Goal: Task Accomplishment & Management: Use online tool/utility

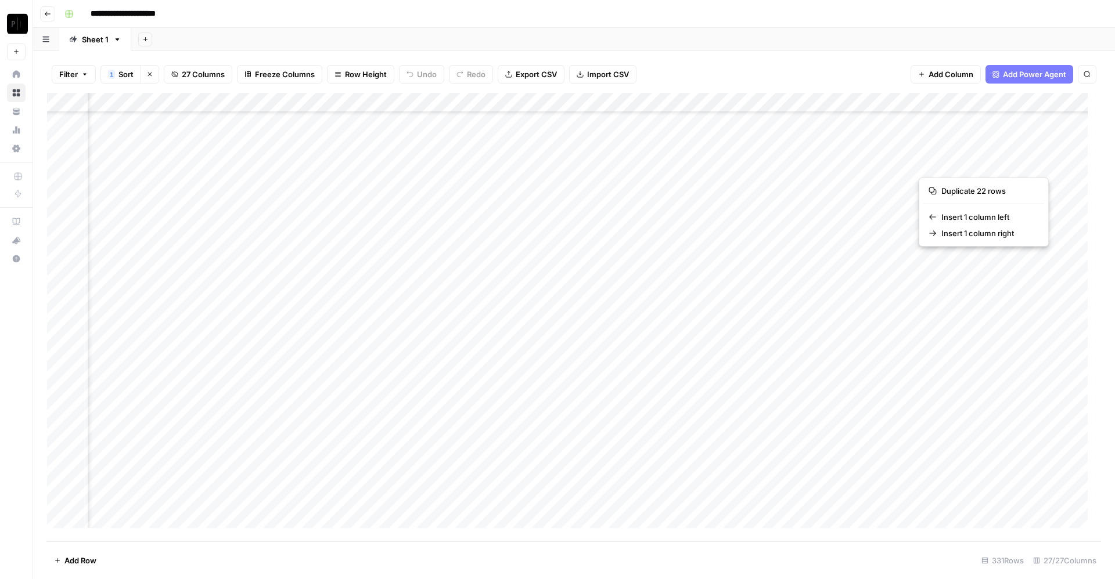
scroll to position [57, 2209]
click at [1059, 99] on span "Add Column" at bounding box center [1074, 103] width 41 height 10
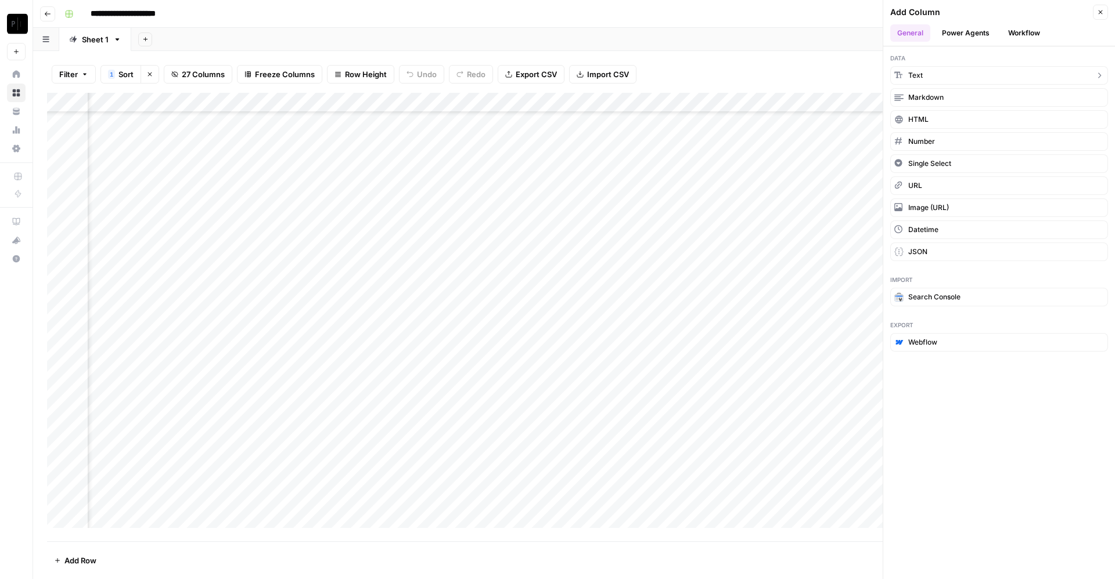
click at [967, 75] on button "Text" at bounding box center [999, 75] width 218 height 19
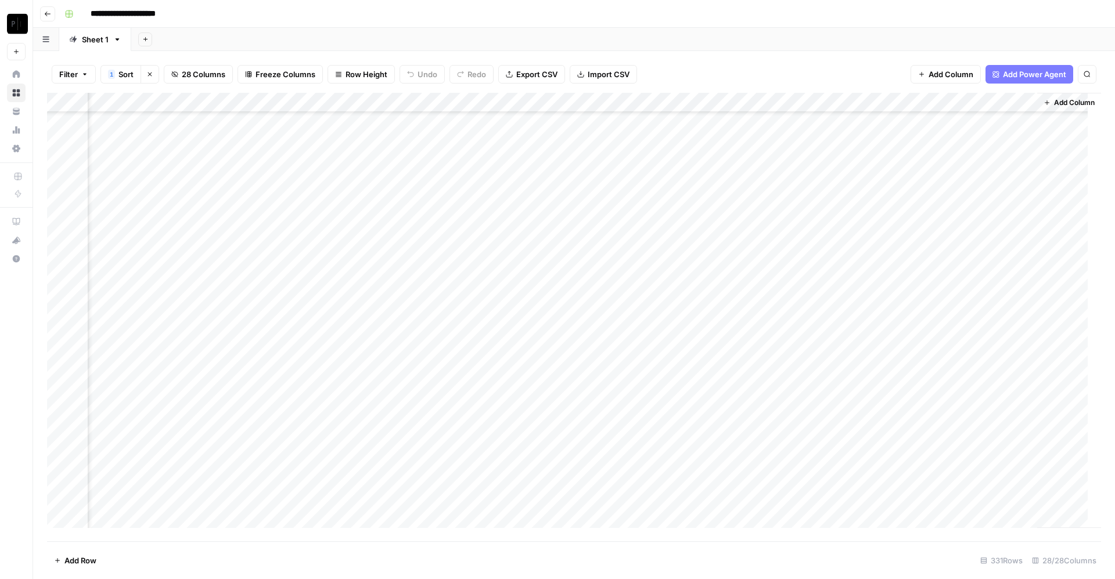
click at [819, 73] on div "Filter 1 Sort Clear sorts 28 Columns Freeze Columns Row Height Undo Redo Export…" at bounding box center [574, 74] width 1054 height 37
click at [908, 127] on div "Add Column" at bounding box center [574, 317] width 1054 height 449
click at [825, 119] on div "Add Column" at bounding box center [574, 317] width 1054 height 449
click at [902, 116] on div "Add Column" at bounding box center [574, 317] width 1054 height 449
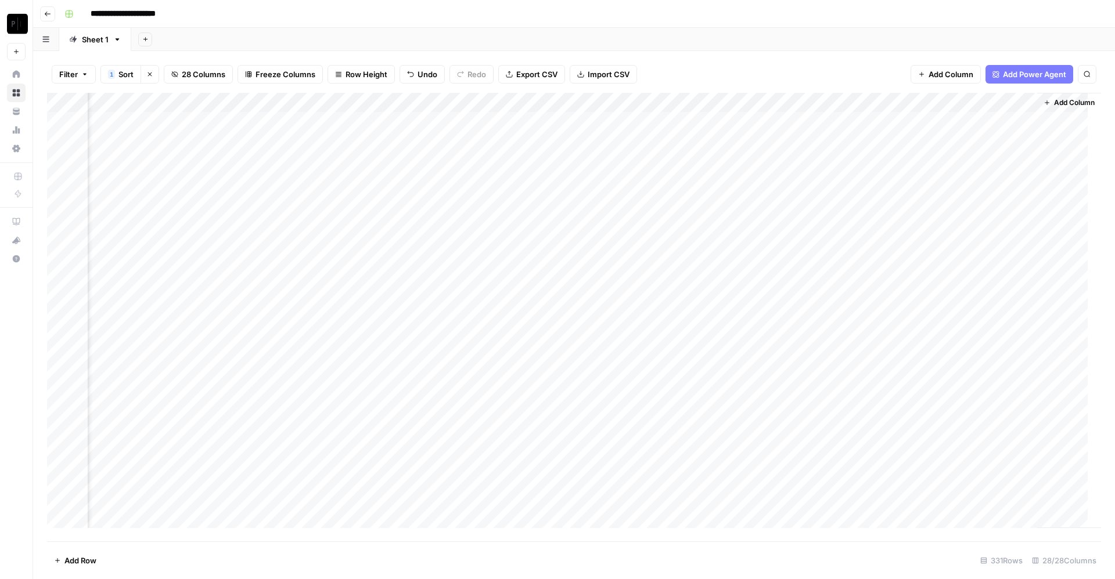
click at [920, 103] on div "Add Column" at bounding box center [574, 317] width 1054 height 449
click at [902, 131] on input "New Column (1)" at bounding box center [925, 131] width 118 height 12
type input "Old Way Results"
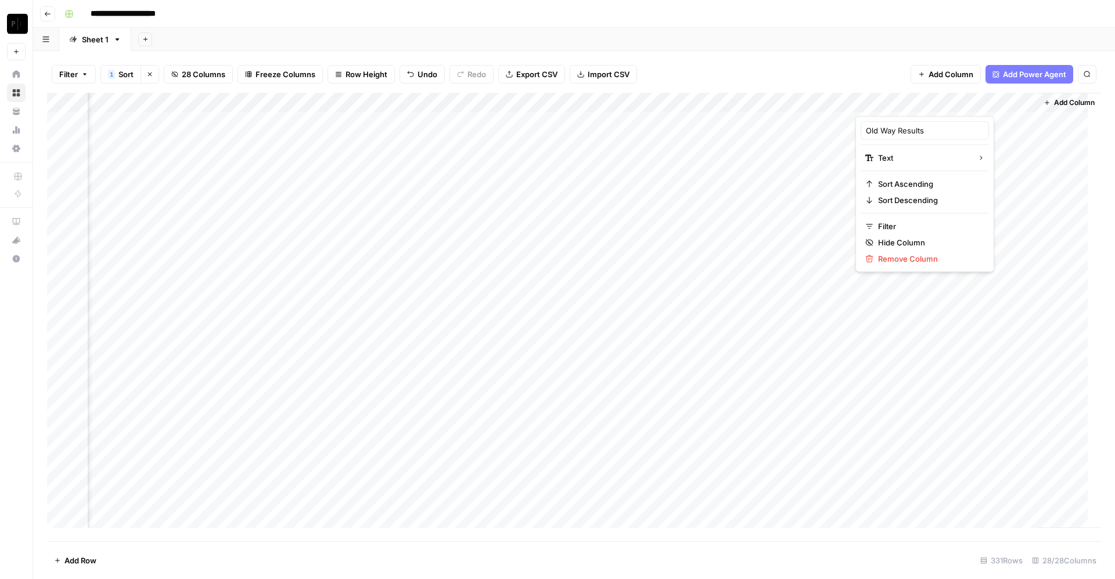
click at [792, 74] on div "Filter 1 Sort Clear sorts 28 Columns Freeze Columns Row Height Undo Redo Export…" at bounding box center [574, 74] width 1054 height 37
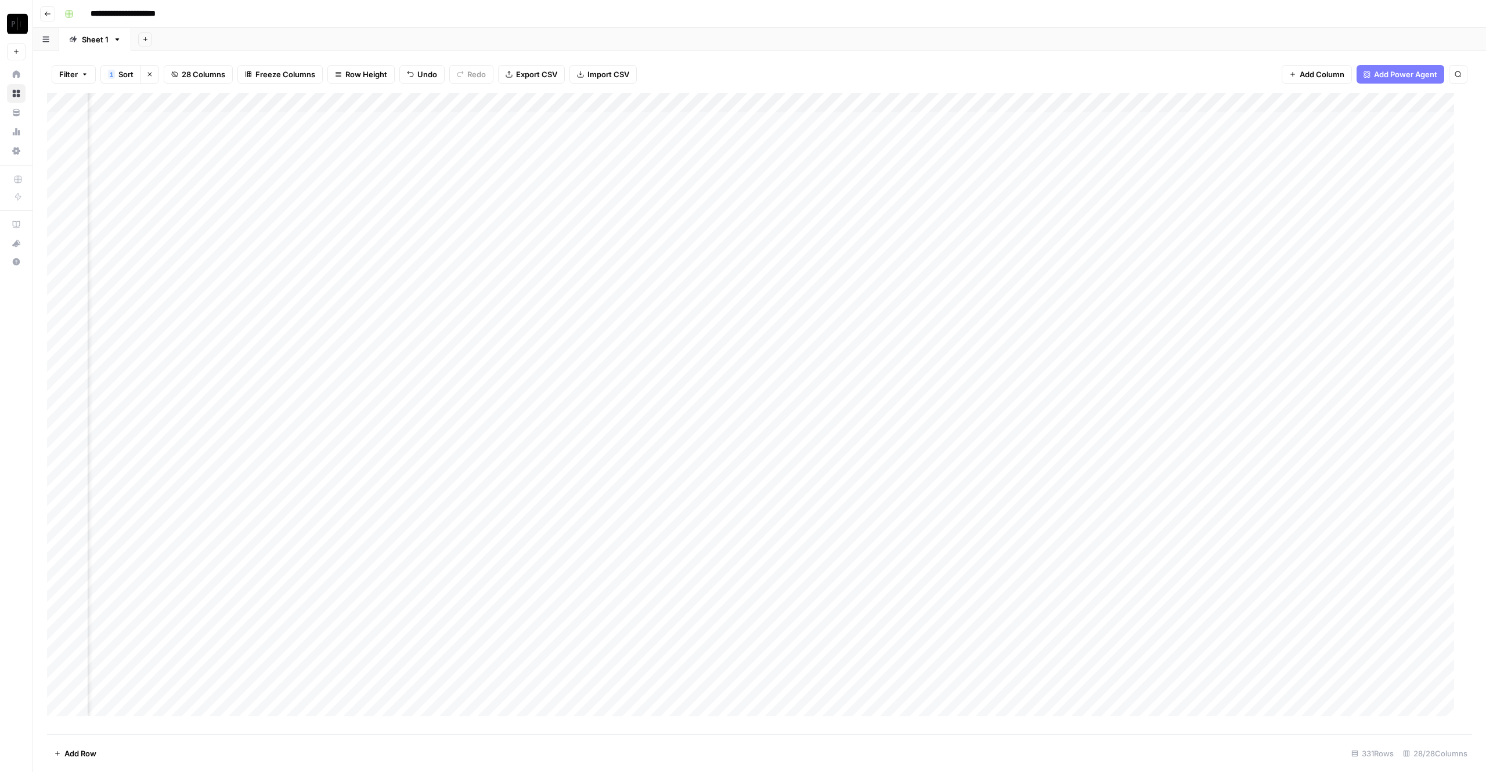
drag, startPoint x: 943, startPoint y: 5, endPoint x: 660, endPoint y: 6, distance: 283.3
click at [660, 6] on div "**********" at bounding box center [767, 14] width 1415 height 19
click at [1114, 102] on div "Add Column" at bounding box center [759, 413] width 1425 height 641
click at [1114, 131] on input "New Column (1)" at bounding box center [1291, 131] width 118 height 12
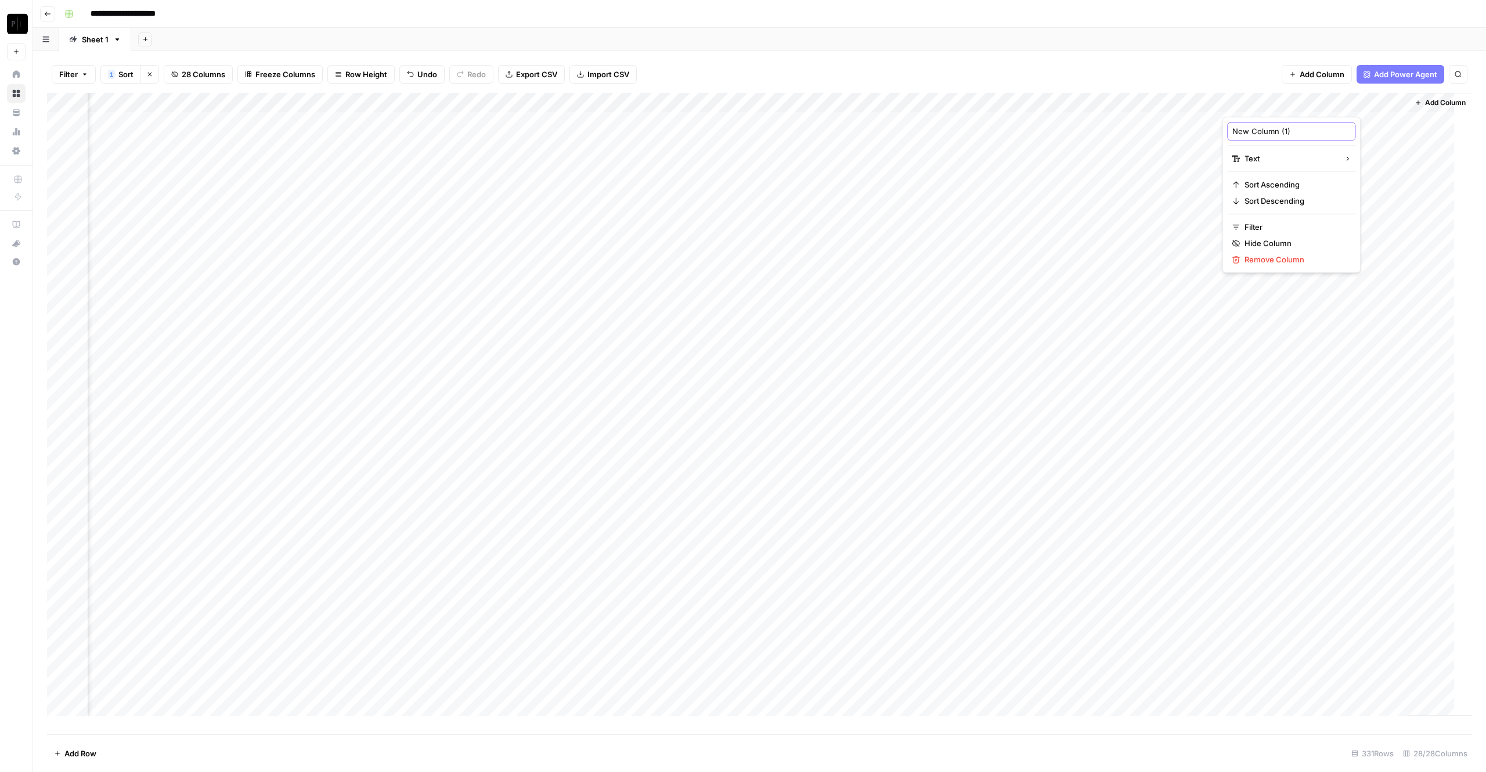
click at [1114, 131] on input "New Column (1)" at bounding box center [1291, 131] width 118 height 12
type input "Old Way Otuput"
click at [273, 122] on div "Add Column" at bounding box center [759, 413] width 1425 height 641
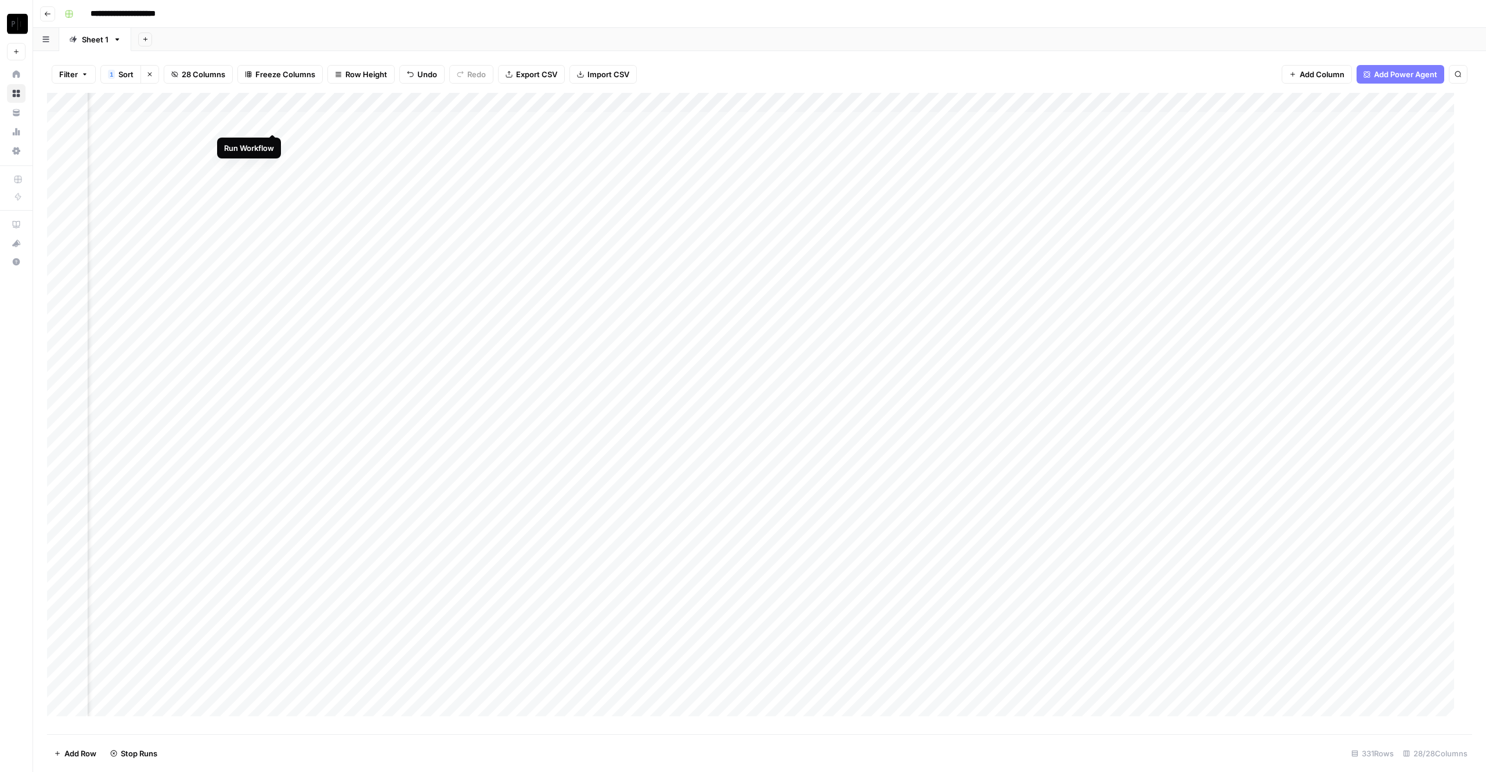
click at [273, 142] on div "Add Column" at bounding box center [759, 413] width 1425 height 641
click at [274, 167] on div "Add Column" at bounding box center [759, 413] width 1425 height 641
click at [272, 183] on div "Add Column" at bounding box center [759, 413] width 1425 height 641
click at [271, 200] on div "Add Column" at bounding box center [759, 413] width 1425 height 641
click at [272, 219] on div "Add Column" at bounding box center [759, 413] width 1425 height 641
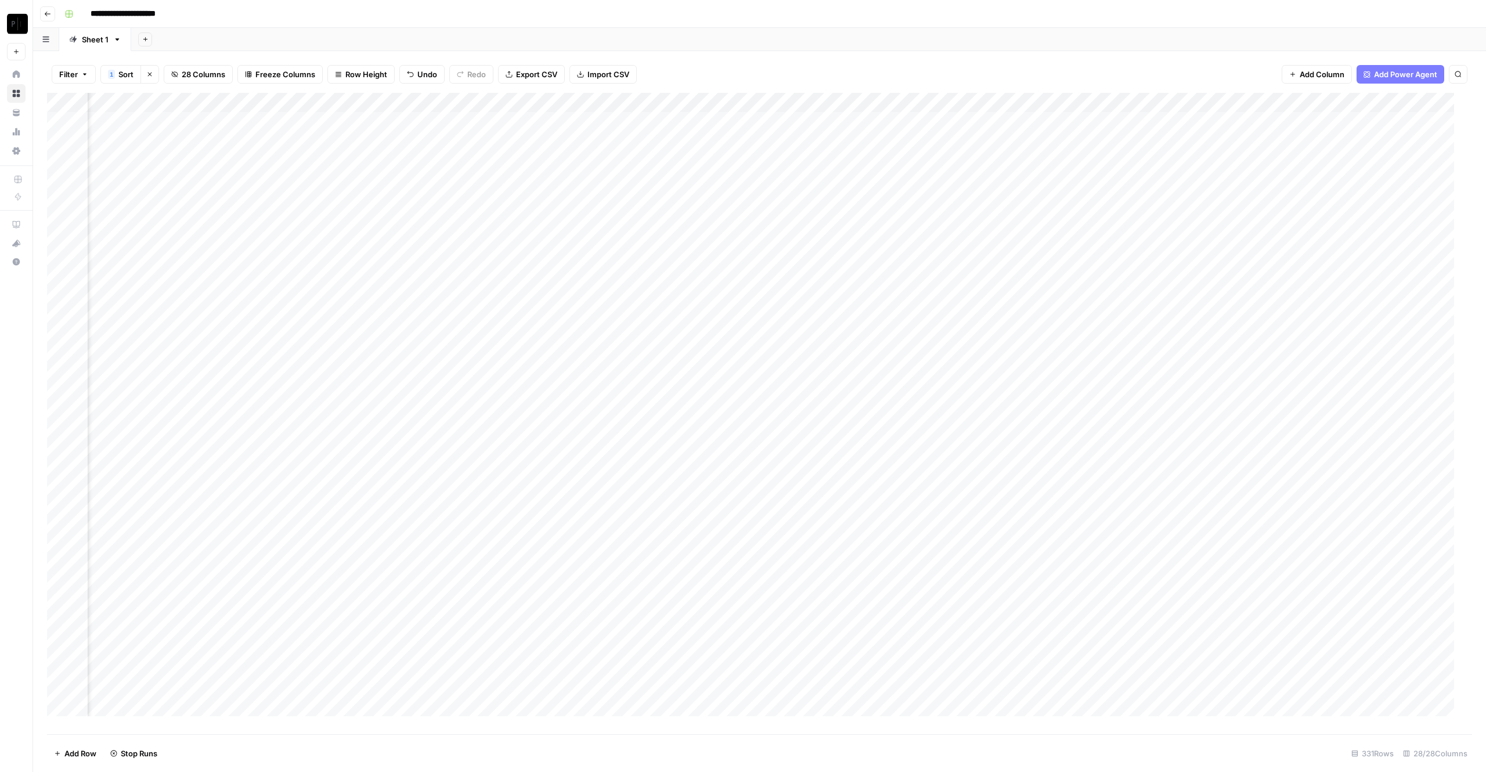
click at [272, 243] on div "Add Column" at bounding box center [759, 413] width 1425 height 641
click at [270, 257] on div "Add Column" at bounding box center [759, 413] width 1425 height 641
click at [272, 280] on div "Add Column" at bounding box center [759, 413] width 1425 height 641
click at [272, 299] on div "Add Column" at bounding box center [759, 413] width 1425 height 641
click at [269, 320] on div "Add Column" at bounding box center [759, 413] width 1425 height 641
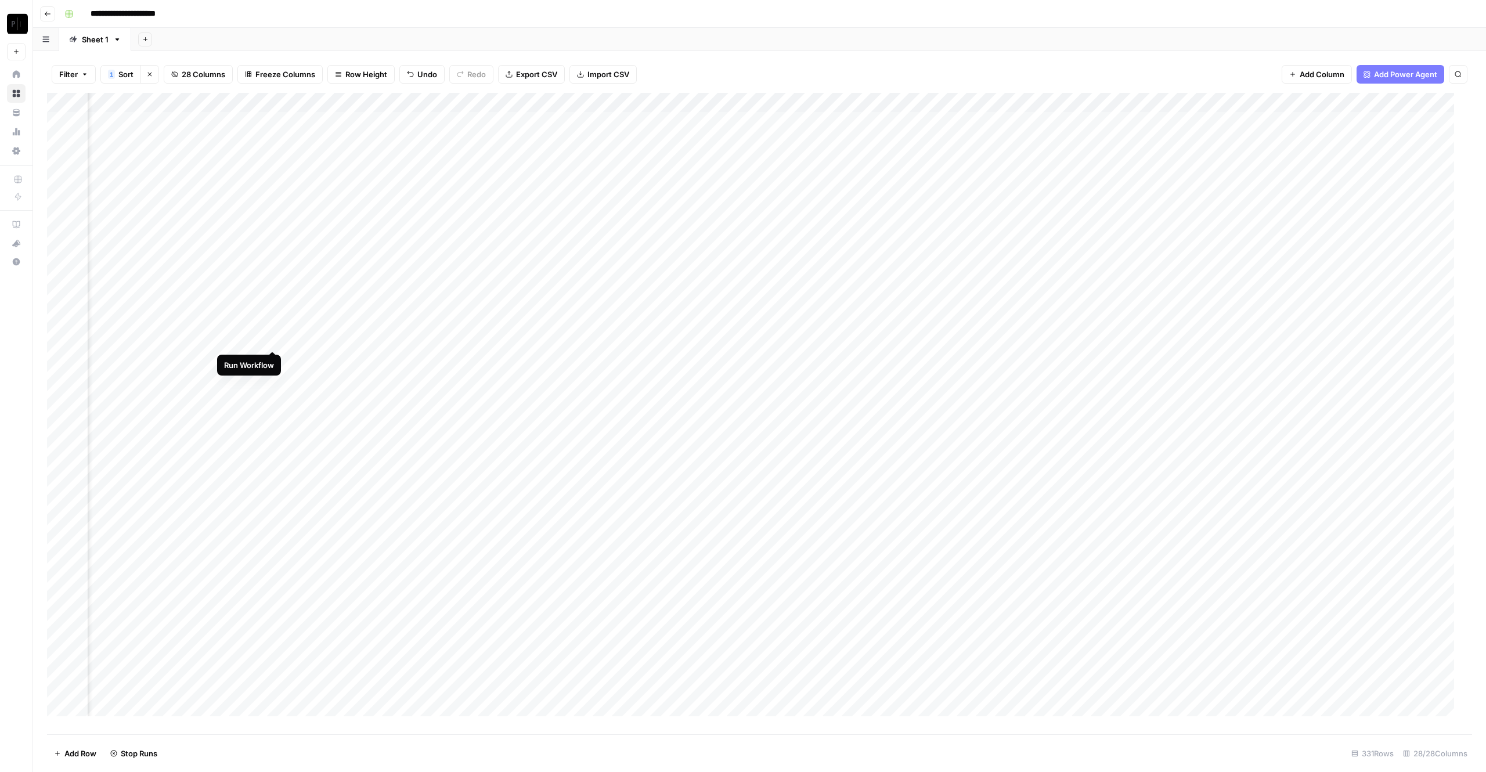
click at [271, 334] on div "Add Column" at bounding box center [759, 413] width 1425 height 641
click at [272, 356] on div "Add Column" at bounding box center [759, 413] width 1425 height 641
click at [272, 377] on div "Add Column" at bounding box center [759, 413] width 1425 height 641
click at [272, 394] on div "Add Column" at bounding box center [759, 413] width 1425 height 641
click at [272, 416] on div "Add Column" at bounding box center [759, 413] width 1425 height 641
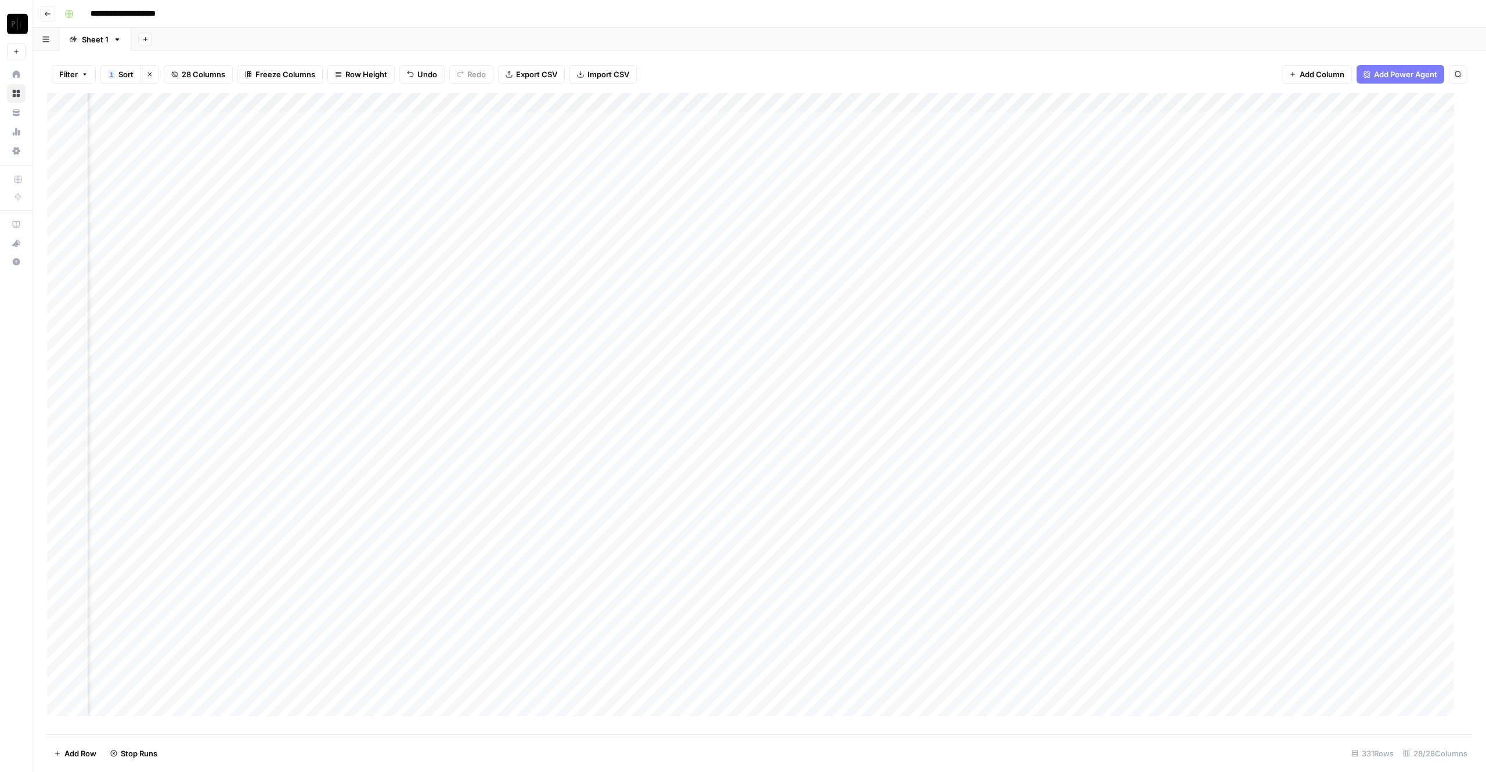
click at [274, 438] on div "Add Column" at bounding box center [759, 413] width 1425 height 641
click at [270, 399] on div "Add Column" at bounding box center [759, 413] width 1425 height 641
click at [272, 466] on div "Add Column" at bounding box center [759, 413] width 1425 height 641
click at [271, 459] on div "Add Column" at bounding box center [759, 413] width 1425 height 641
click at [272, 476] on div "Add Column" at bounding box center [759, 413] width 1425 height 641
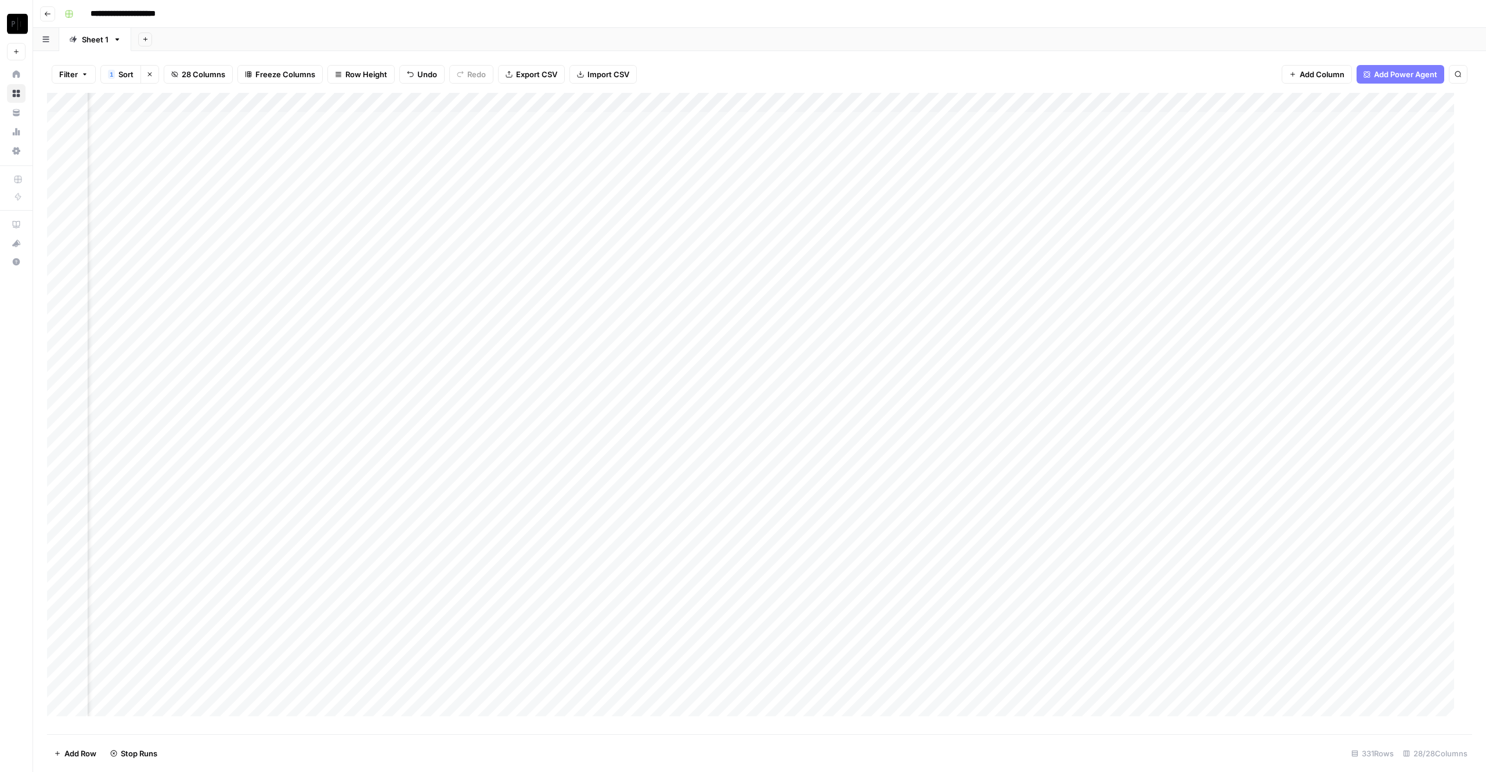
click at [271, 497] on div "Add Column" at bounding box center [759, 413] width 1425 height 641
click at [271, 513] on div "Add Column" at bounding box center [759, 413] width 1425 height 641
click at [273, 533] on div "Add Column" at bounding box center [759, 413] width 1425 height 641
click at [481, 122] on div "Add Column" at bounding box center [759, 413] width 1425 height 641
click at [483, 137] on div "Add Column" at bounding box center [759, 413] width 1425 height 641
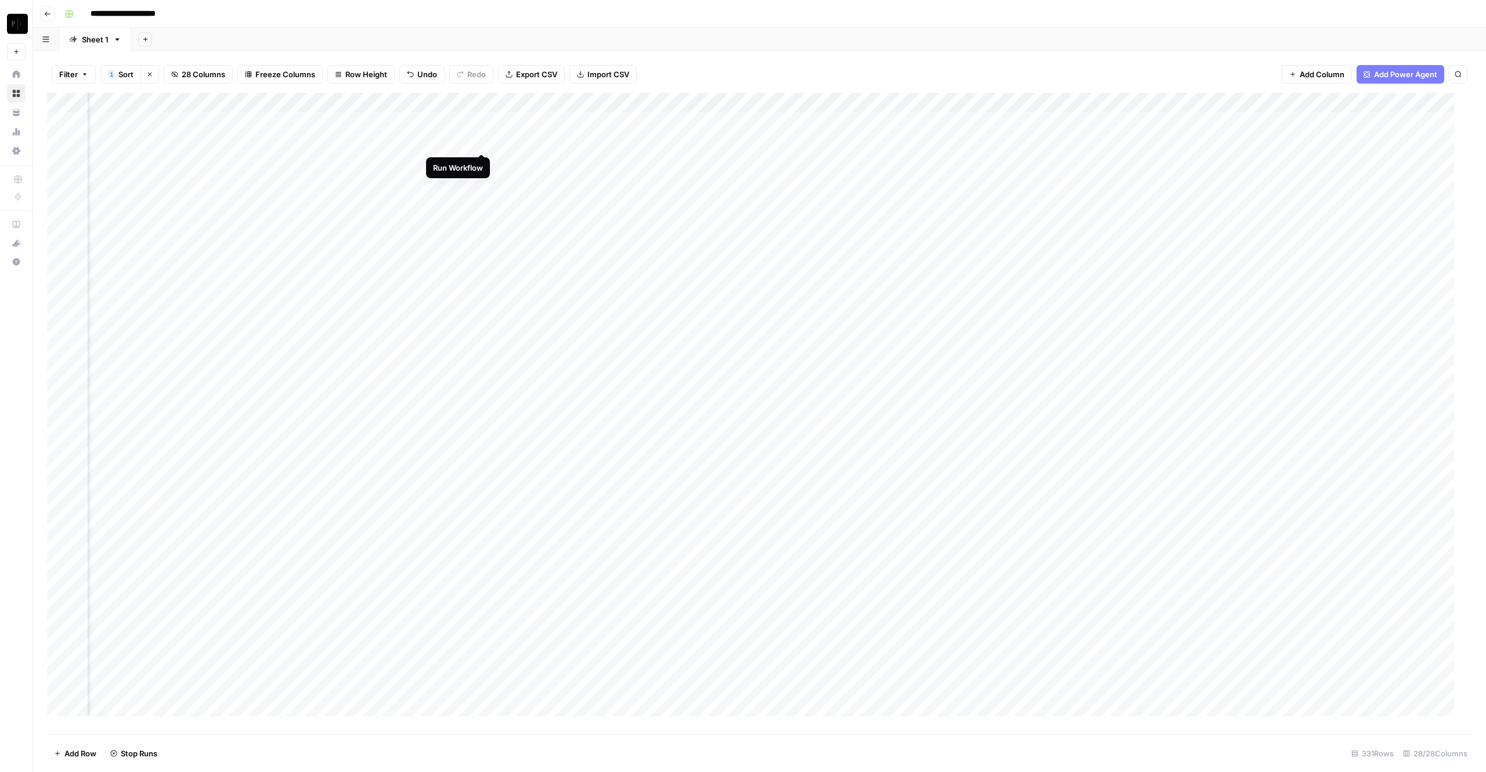
click at [485, 165] on div "Add Column" at bounding box center [759, 413] width 1425 height 641
click at [481, 188] on div "Add Column" at bounding box center [759, 413] width 1425 height 641
click at [481, 201] on div "Add Column" at bounding box center [759, 413] width 1425 height 641
click at [483, 185] on div "Add Column" at bounding box center [759, 413] width 1425 height 641
click at [484, 222] on div "Add Column" at bounding box center [759, 413] width 1425 height 641
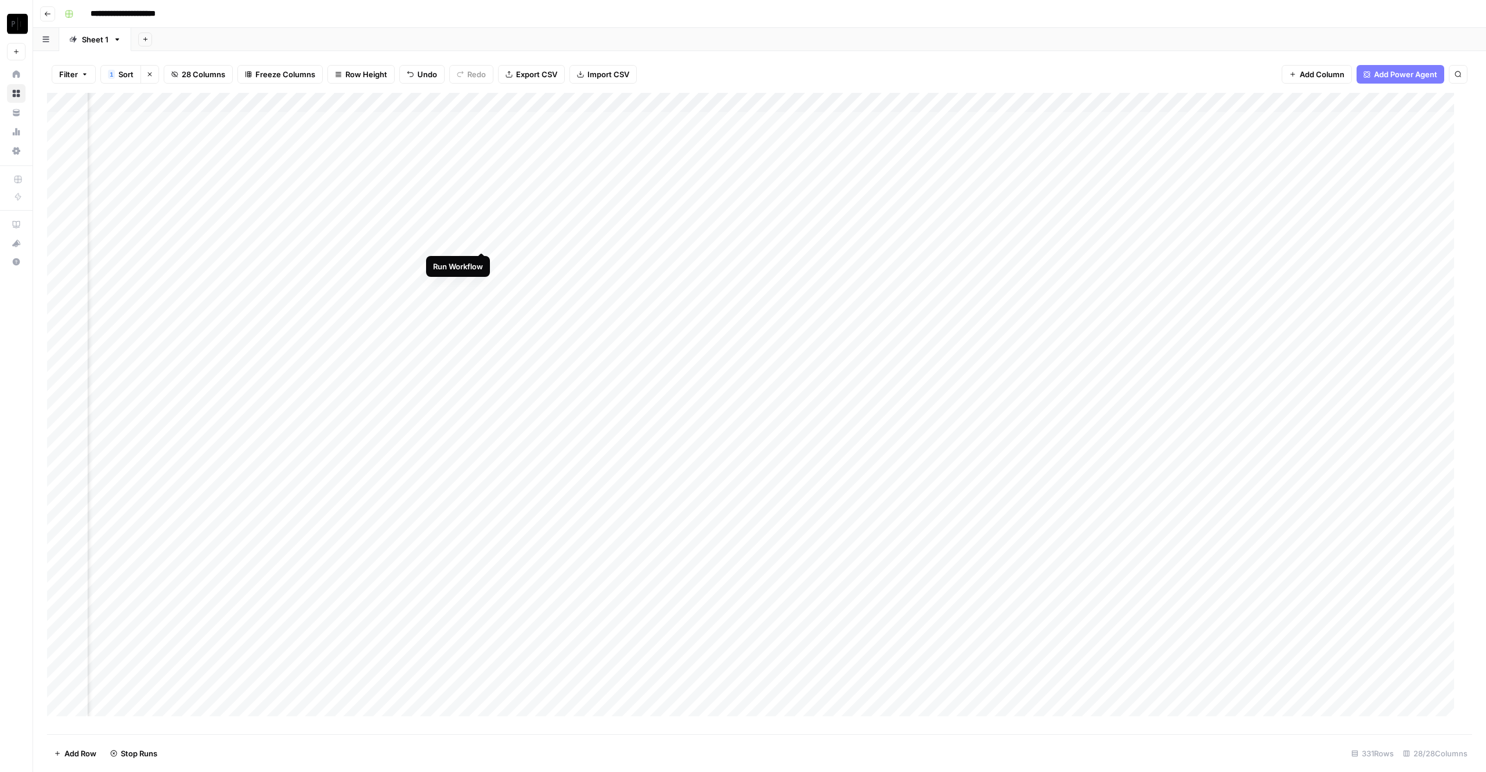
click at [483, 239] on div "Add Column" at bounding box center [759, 413] width 1425 height 641
click at [485, 255] on div "Add Column" at bounding box center [759, 413] width 1425 height 641
click at [481, 279] on div "Add Column" at bounding box center [759, 413] width 1425 height 641
click at [482, 299] on div "Add Column" at bounding box center [759, 413] width 1425 height 641
click at [481, 313] on div "Add Column" at bounding box center [759, 413] width 1425 height 641
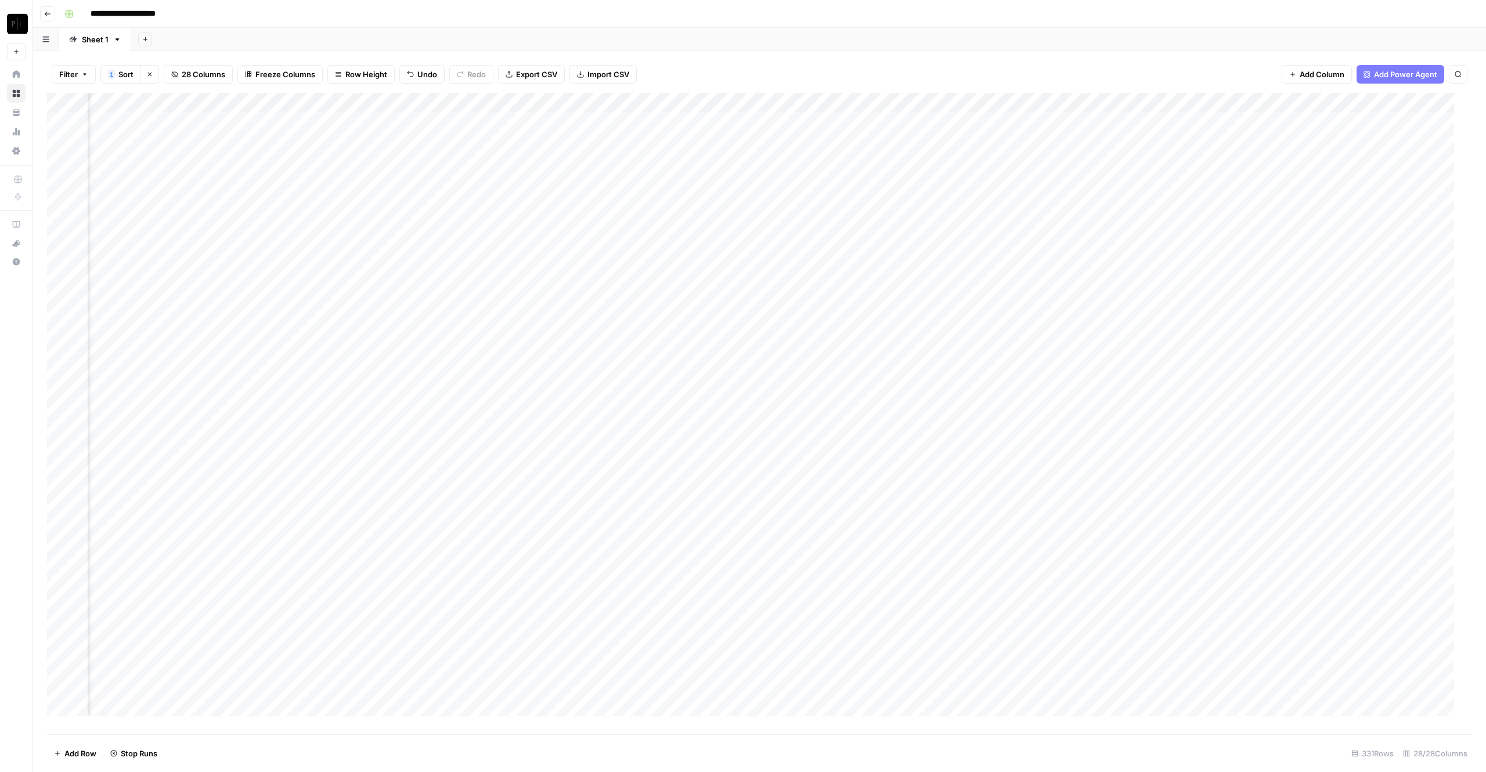
click at [483, 336] on div "Add Column" at bounding box center [759, 413] width 1425 height 641
click at [482, 362] on div "Add Column" at bounding box center [759, 413] width 1425 height 641
click at [479, 383] on div "Add Column" at bounding box center [759, 413] width 1425 height 641
click at [479, 408] on div "Add Column" at bounding box center [759, 413] width 1425 height 641
click at [484, 401] on div "Add Column" at bounding box center [759, 413] width 1425 height 641
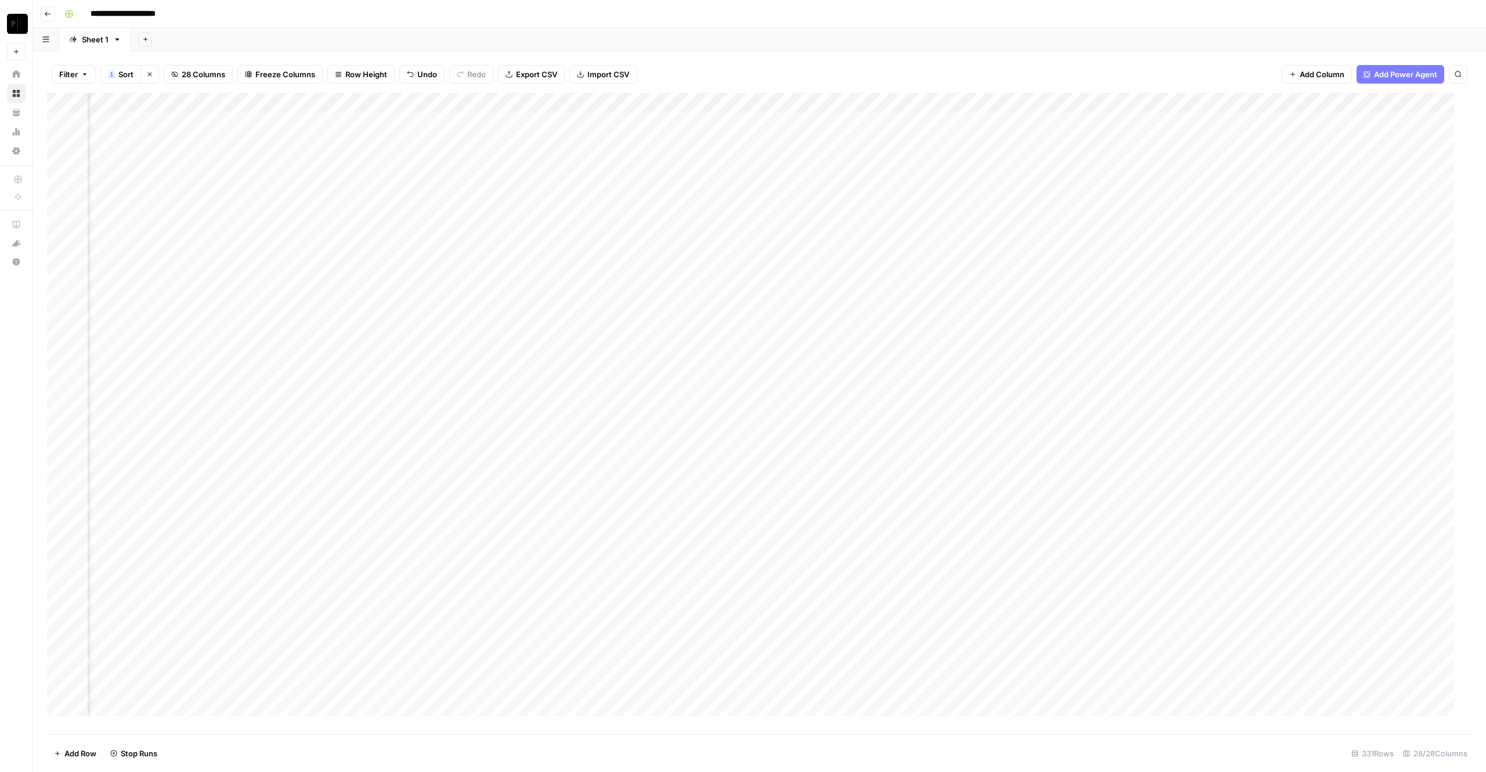
click at [484, 418] on div "Add Column" at bounding box center [759, 413] width 1425 height 641
click at [481, 439] on div "Add Column" at bounding box center [759, 413] width 1425 height 641
click at [481, 455] on div "Add Column" at bounding box center [759, 413] width 1425 height 641
click at [482, 395] on div "Add Column" at bounding box center [759, 413] width 1425 height 641
click at [482, 476] on div "Add Column" at bounding box center [759, 413] width 1425 height 641
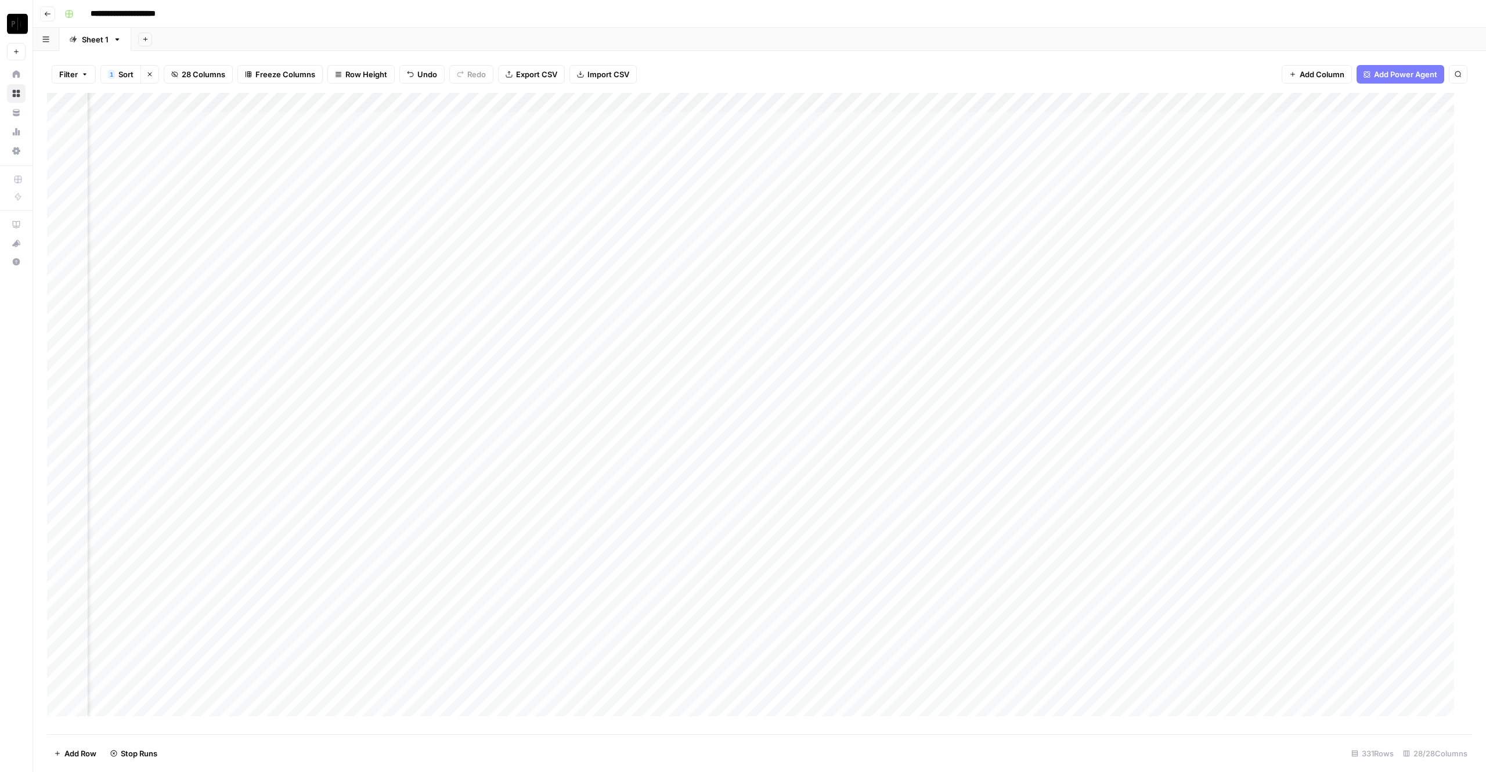
click at [481, 496] on div "Add Column" at bounding box center [759, 413] width 1425 height 641
click at [479, 513] on div "Add Column" at bounding box center [759, 413] width 1425 height 641
click at [482, 536] on div "Add Column" at bounding box center [759, 413] width 1425 height 641
click at [718, 120] on div "Add Column" at bounding box center [759, 413] width 1425 height 641
click at [717, 143] on div "Add Column" at bounding box center [759, 413] width 1425 height 641
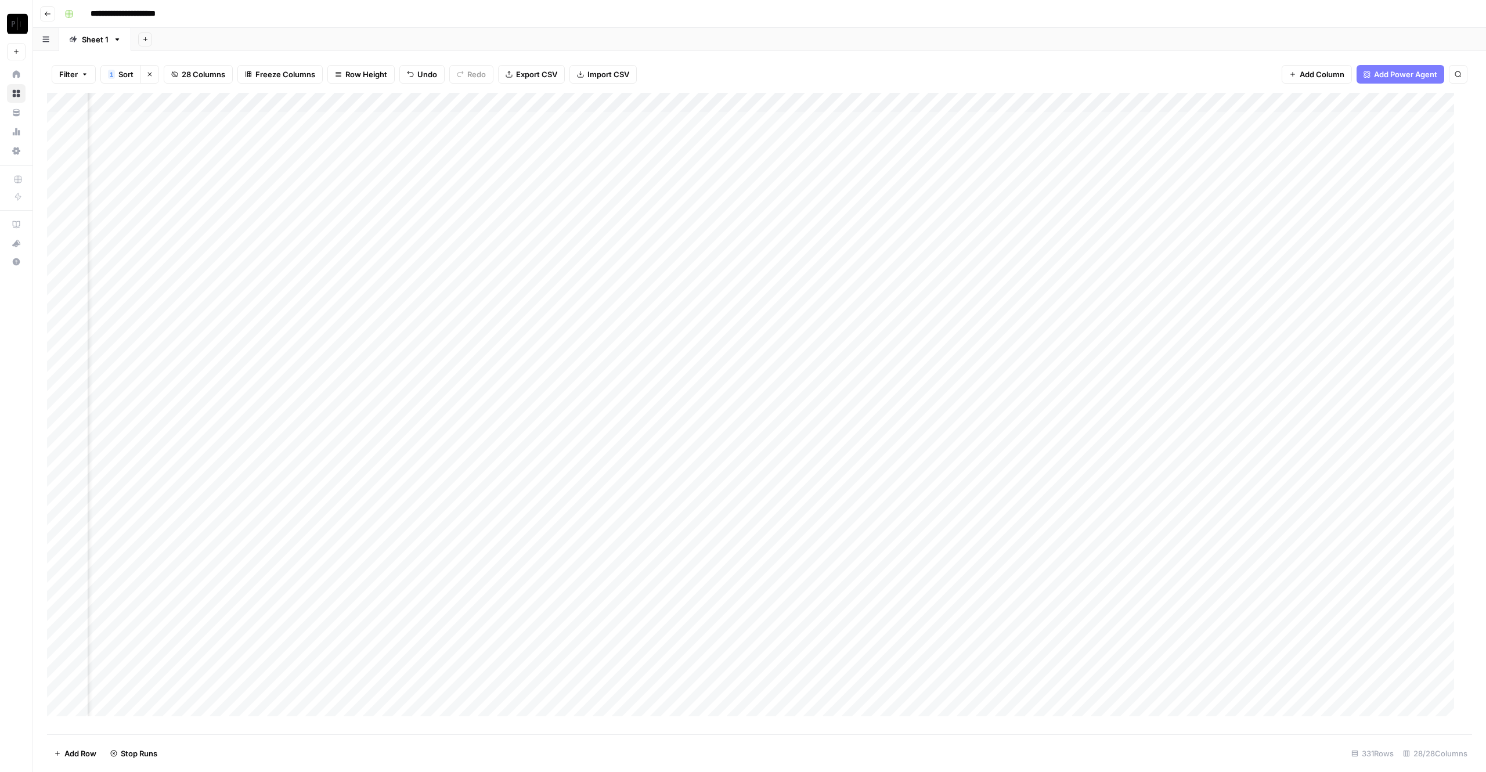
click at [719, 160] on div "Add Column" at bounding box center [759, 413] width 1425 height 641
click at [718, 178] on div "Add Column" at bounding box center [759, 413] width 1425 height 641
click at [716, 190] on div "Add Column" at bounding box center [759, 413] width 1425 height 641
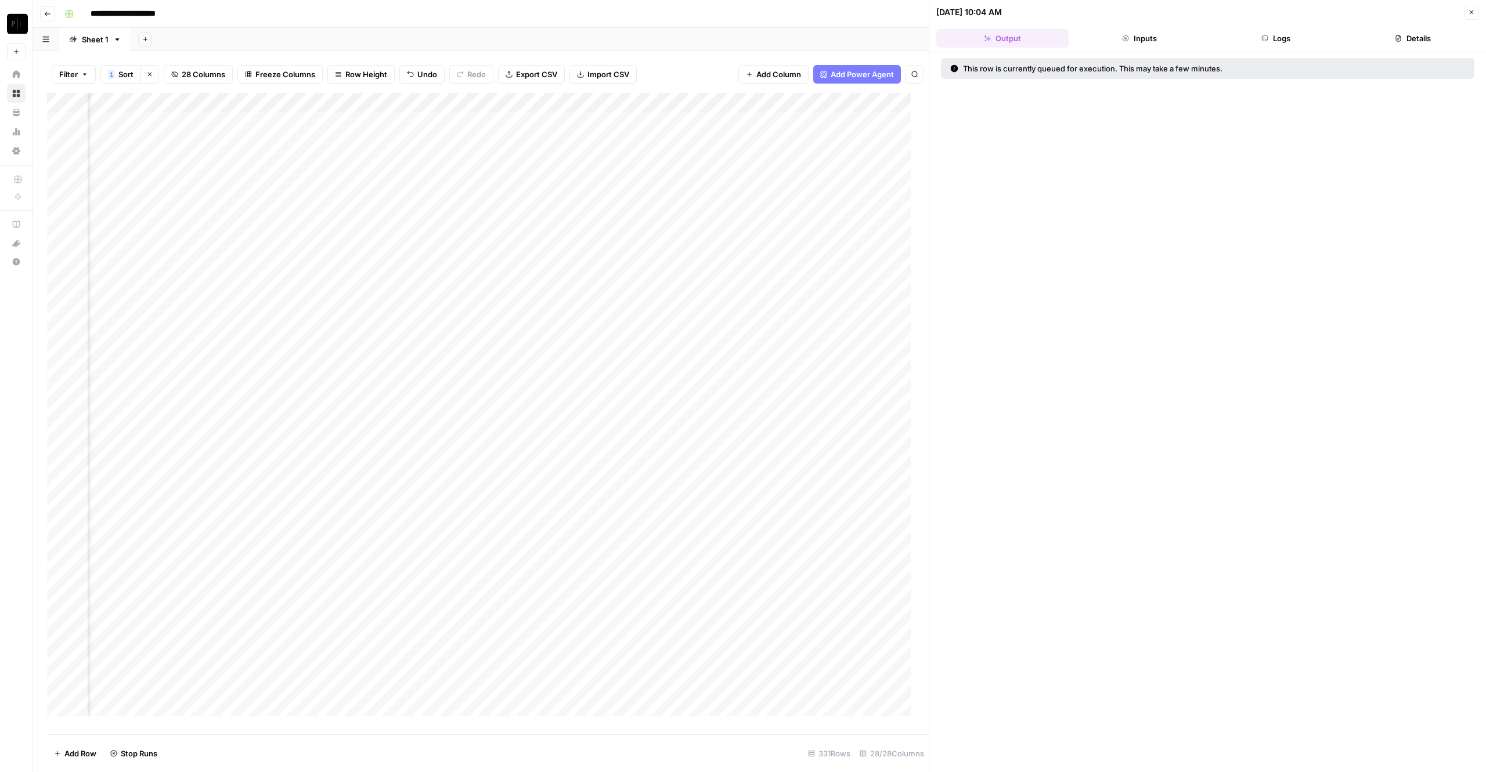
click at [717, 197] on div "Add Column" at bounding box center [488, 413] width 882 height 641
click at [1114, 13] on button "Close" at bounding box center [1471, 12] width 15 height 15
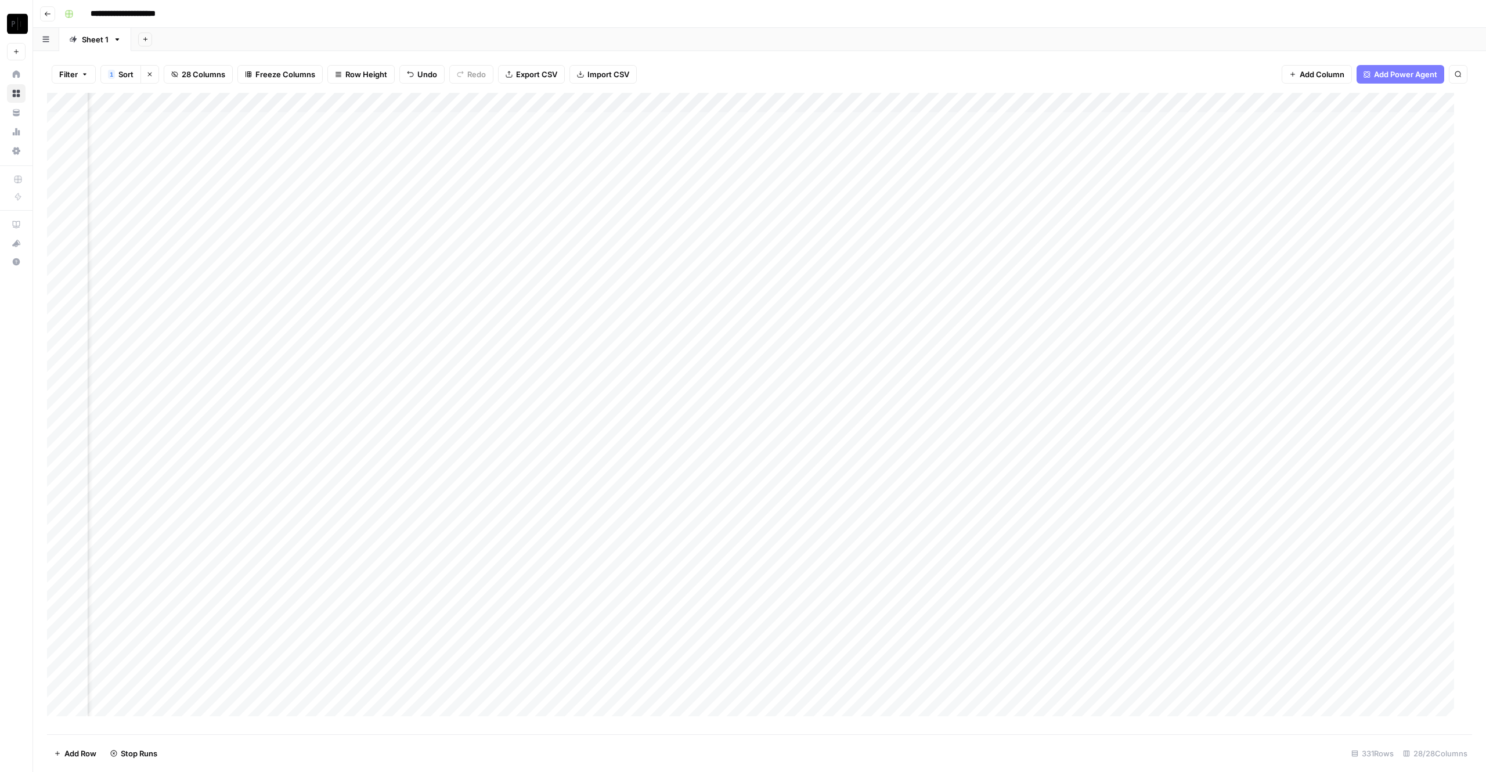
click at [713, 200] on div "Add Column" at bounding box center [759, 413] width 1425 height 641
click at [717, 204] on div "Add Column" at bounding box center [759, 413] width 1425 height 641
click at [717, 217] on div "Add Column" at bounding box center [759, 413] width 1425 height 641
click at [719, 240] on div "Add Column" at bounding box center [759, 413] width 1425 height 641
click at [714, 259] on div "Add Column" at bounding box center [759, 413] width 1425 height 641
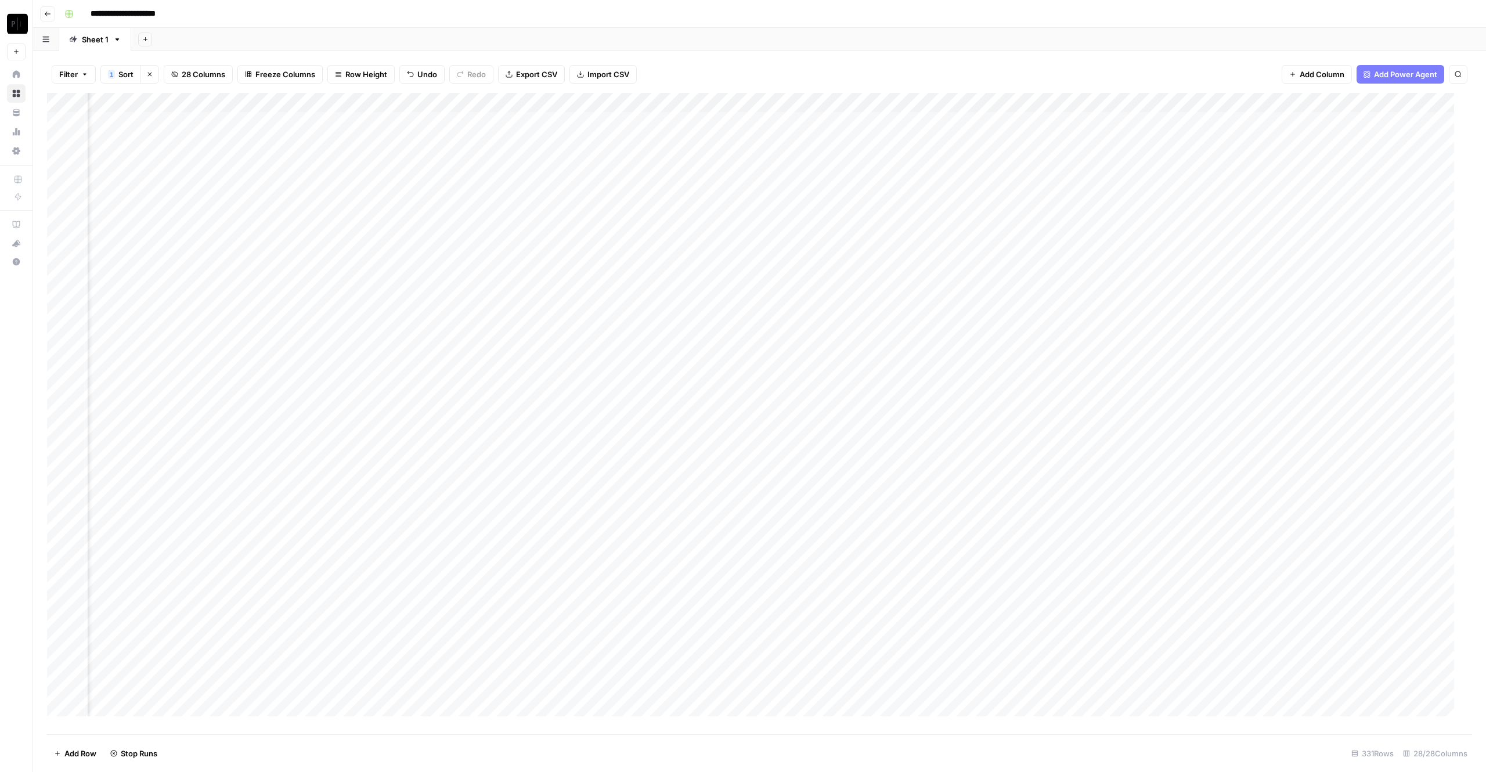
click at [715, 287] on div "Add Column" at bounding box center [759, 413] width 1425 height 641
click at [716, 281] on div "Add Column" at bounding box center [759, 413] width 1425 height 641
click at [717, 305] on div "Add Column" at bounding box center [759, 413] width 1425 height 641
click at [717, 324] on div "Add Column" at bounding box center [759, 413] width 1425 height 641
click at [716, 340] on div "Add Column" at bounding box center [759, 413] width 1425 height 641
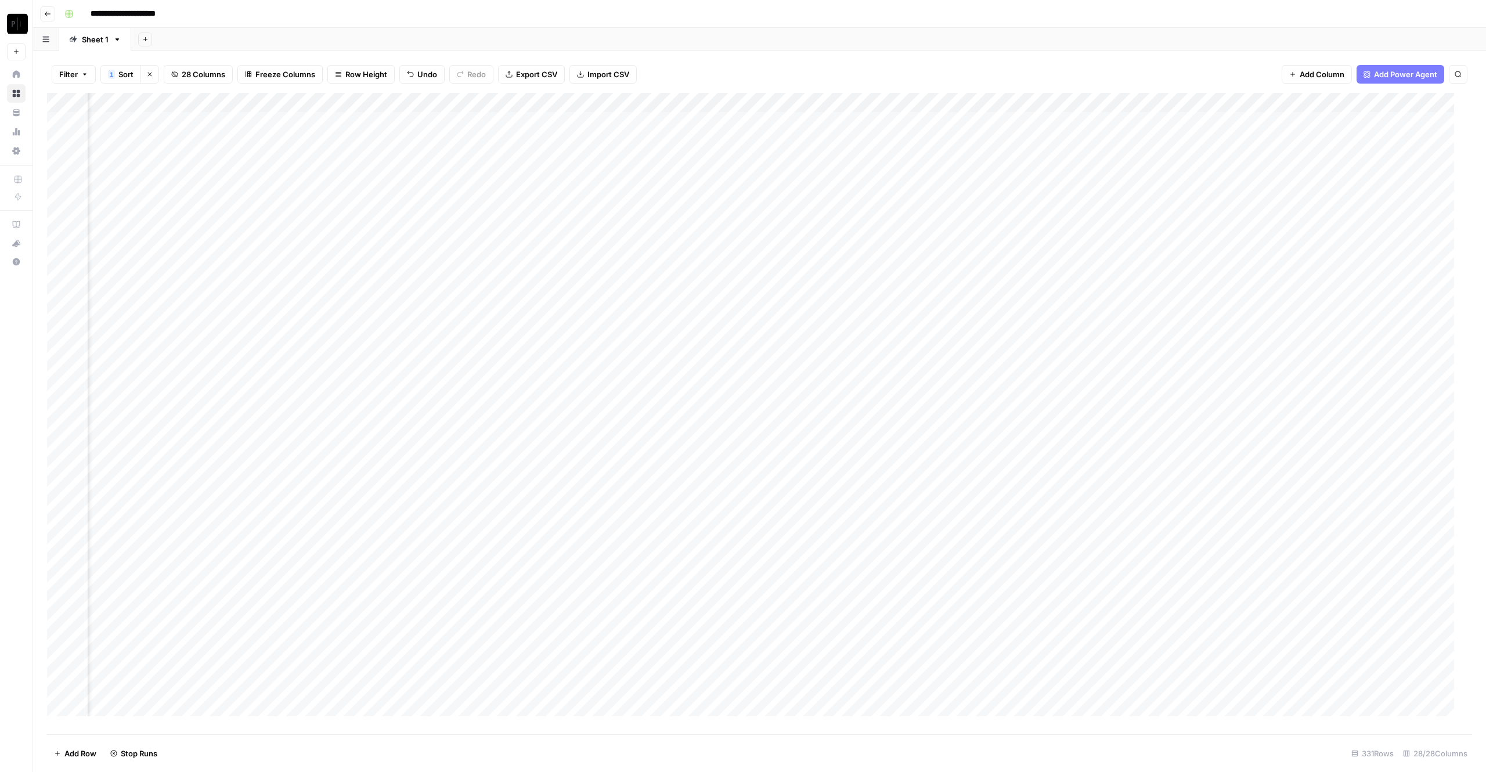
click at [716, 355] on div "Add Column" at bounding box center [759, 413] width 1425 height 641
click at [717, 380] on div "Add Column" at bounding box center [759, 413] width 1425 height 641
click at [717, 398] on div "Add Column" at bounding box center [759, 413] width 1425 height 641
click at [716, 420] on div "Add Column" at bounding box center [759, 413] width 1425 height 641
click at [717, 436] on div "Add Column" at bounding box center [759, 413] width 1425 height 641
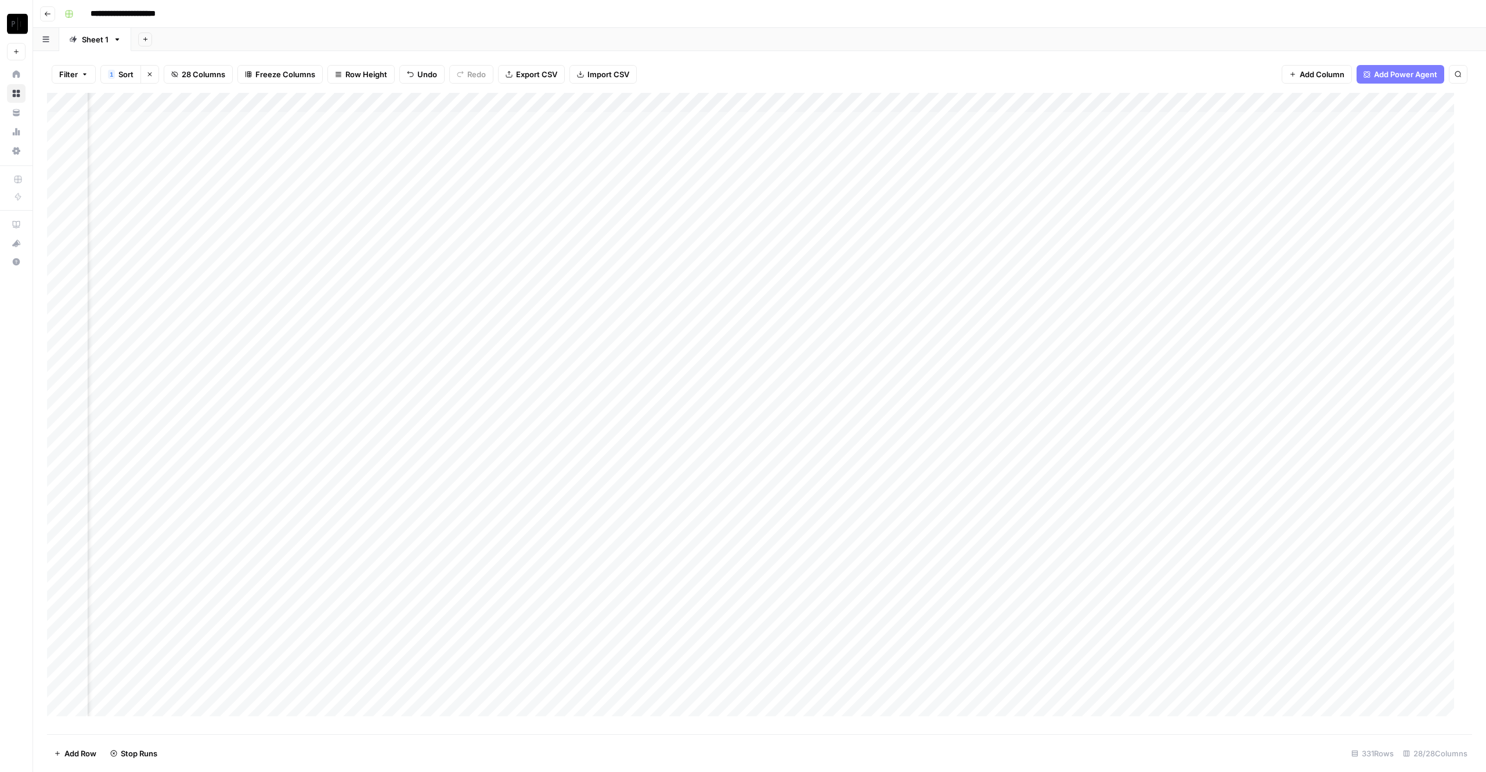
click at [718, 457] on div "Add Column" at bounding box center [759, 413] width 1425 height 641
click at [716, 476] on div "Add Column" at bounding box center [759, 413] width 1425 height 641
click at [717, 494] on div "Add Column" at bounding box center [759, 413] width 1425 height 641
click at [716, 515] on div "Add Column" at bounding box center [759, 413] width 1425 height 641
click at [716, 536] on div "Add Column" at bounding box center [759, 413] width 1425 height 641
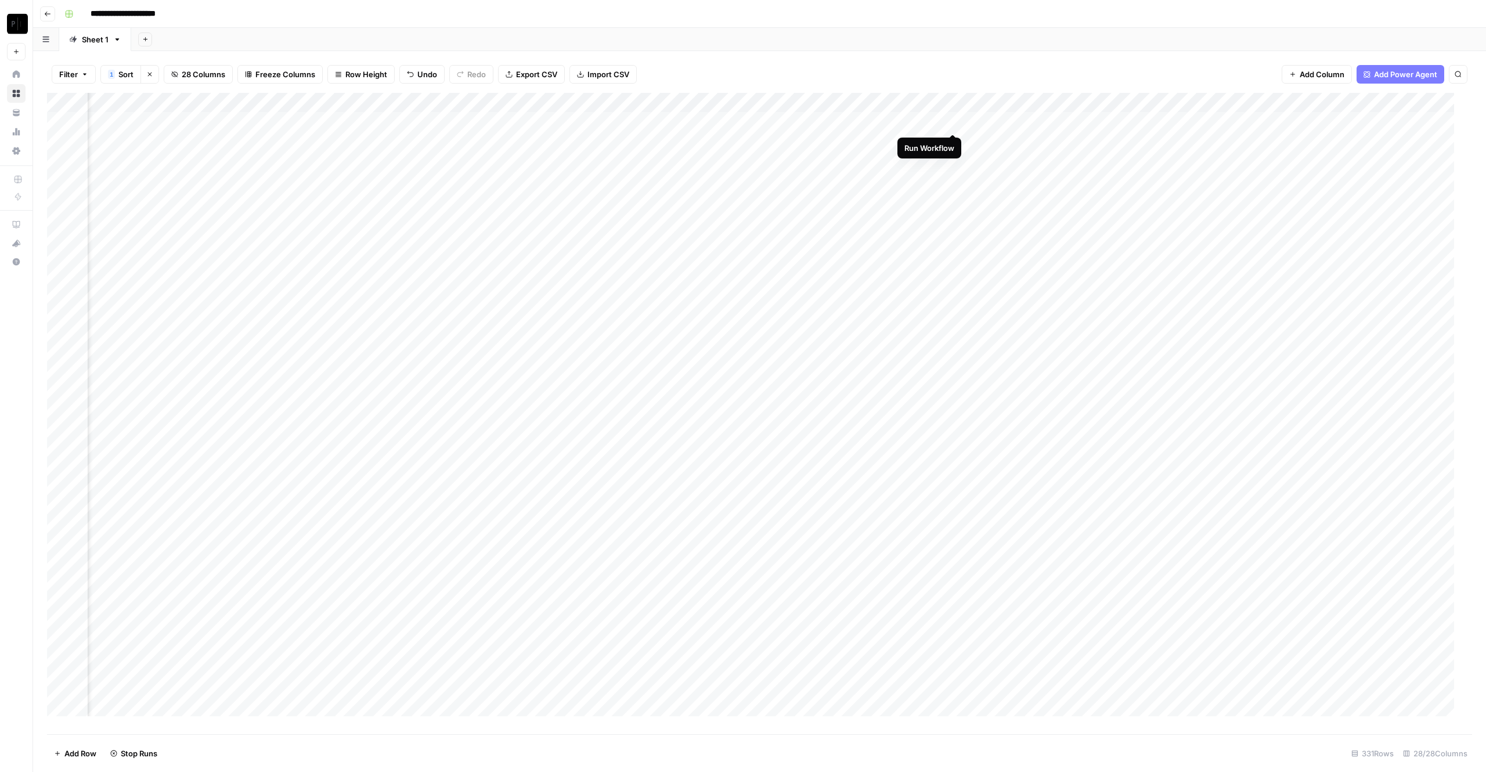
click at [953, 122] on div "Add Column" at bounding box center [759, 413] width 1425 height 641
click at [953, 142] on div "Add Column" at bounding box center [759, 413] width 1425 height 641
click at [953, 160] on div "Add Column" at bounding box center [759, 413] width 1425 height 641
click at [955, 187] on div "Add Column" at bounding box center [759, 413] width 1425 height 641
click at [950, 120] on div "Add Column" at bounding box center [759, 413] width 1425 height 641
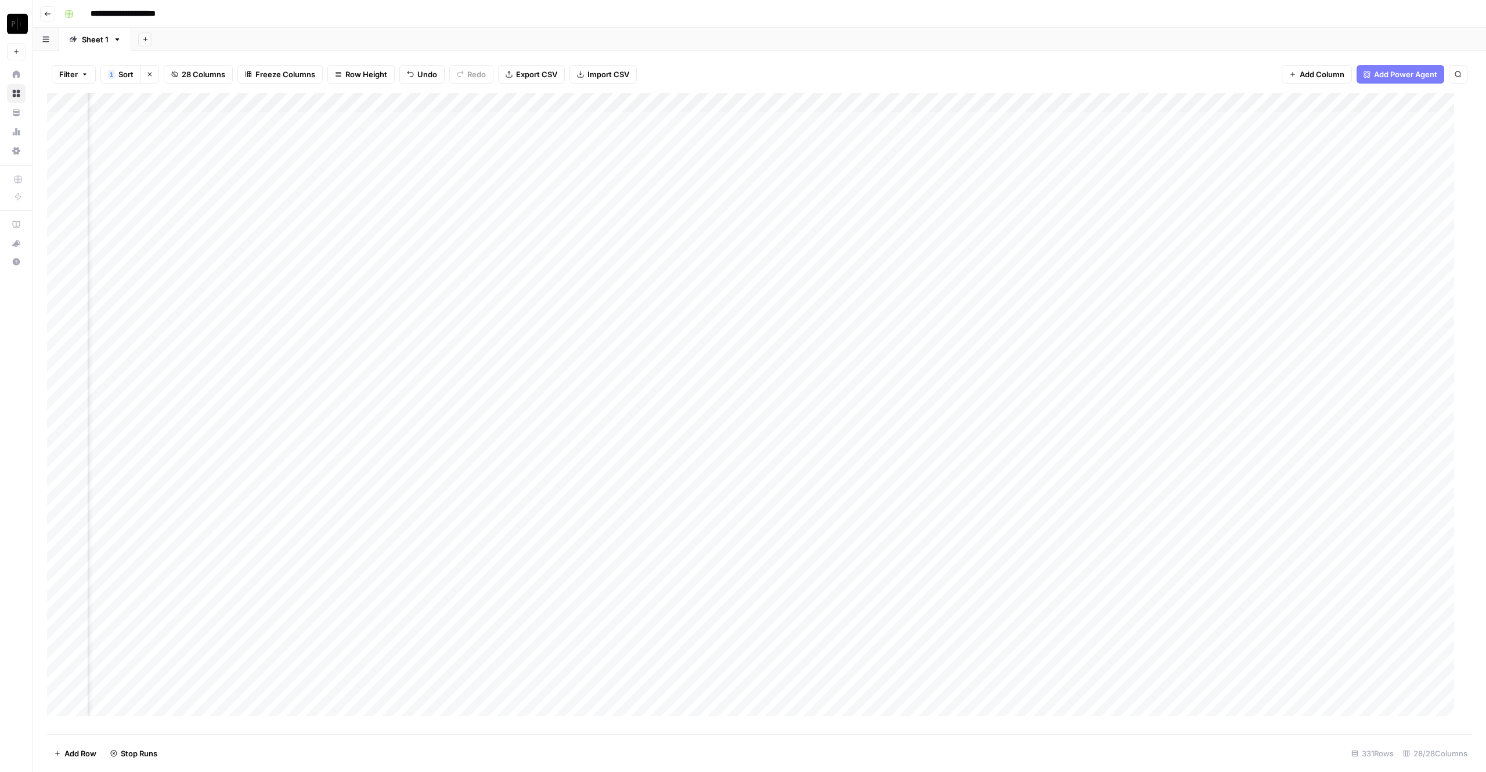
click at [952, 199] on div "Add Column" at bounding box center [759, 413] width 1425 height 641
click at [951, 224] on div "Add Column" at bounding box center [759, 413] width 1425 height 641
click at [954, 241] on div "Add Column" at bounding box center [759, 413] width 1425 height 641
click at [955, 259] on div "Add Column" at bounding box center [759, 413] width 1425 height 641
click at [954, 276] on div "Add Column" at bounding box center [759, 413] width 1425 height 641
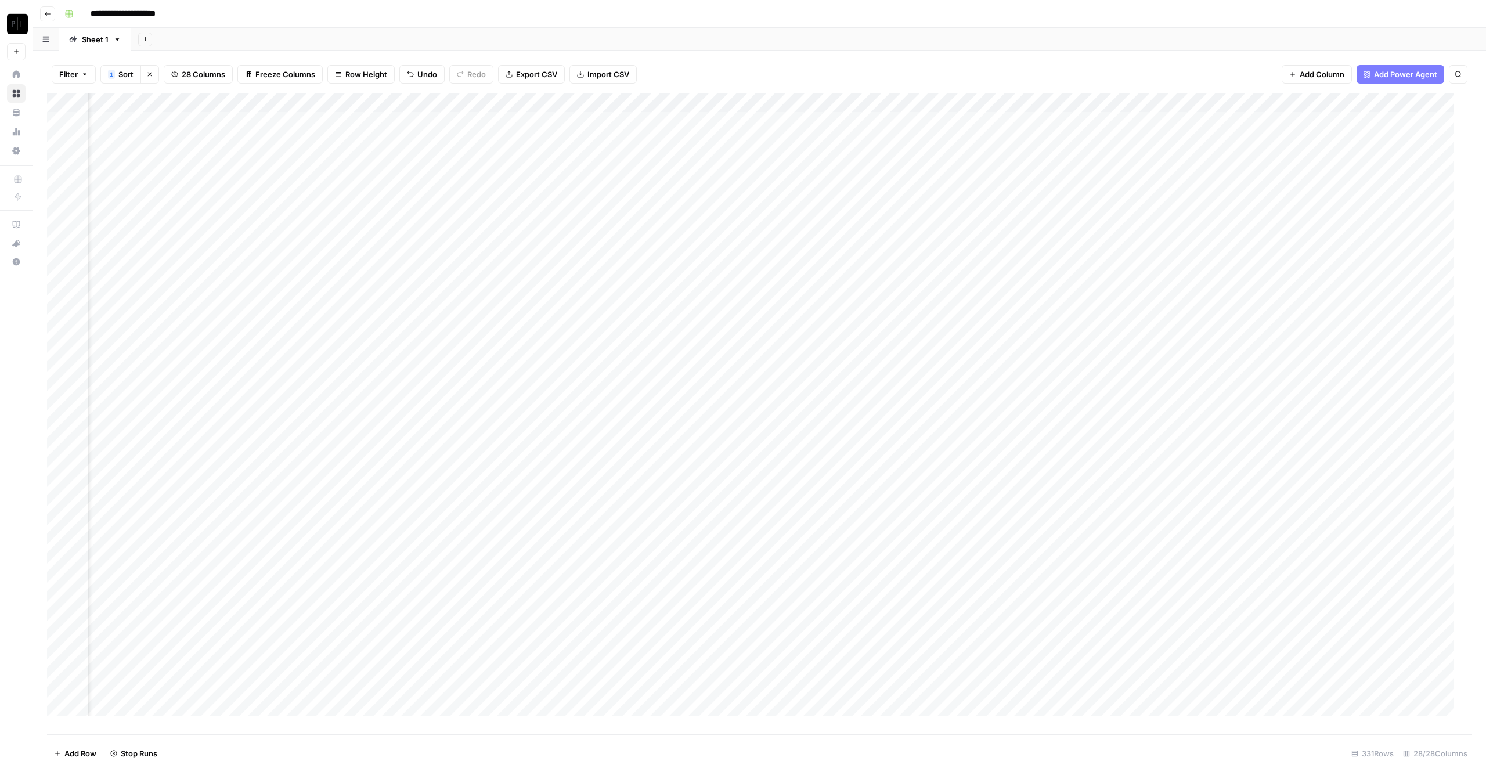
click at [953, 298] on div "Add Column" at bounding box center [759, 413] width 1425 height 641
click at [953, 320] on div "Add Column" at bounding box center [759, 413] width 1425 height 641
click at [952, 338] on div "Add Column" at bounding box center [759, 413] width 1425 height 641
click at [951, 359] on div "Add Column" at bounding box center [759, 413] width 1425 height 641
click at [953, 384] on div "Add Column" at bounding box center [759, 413] width 1425 height 641
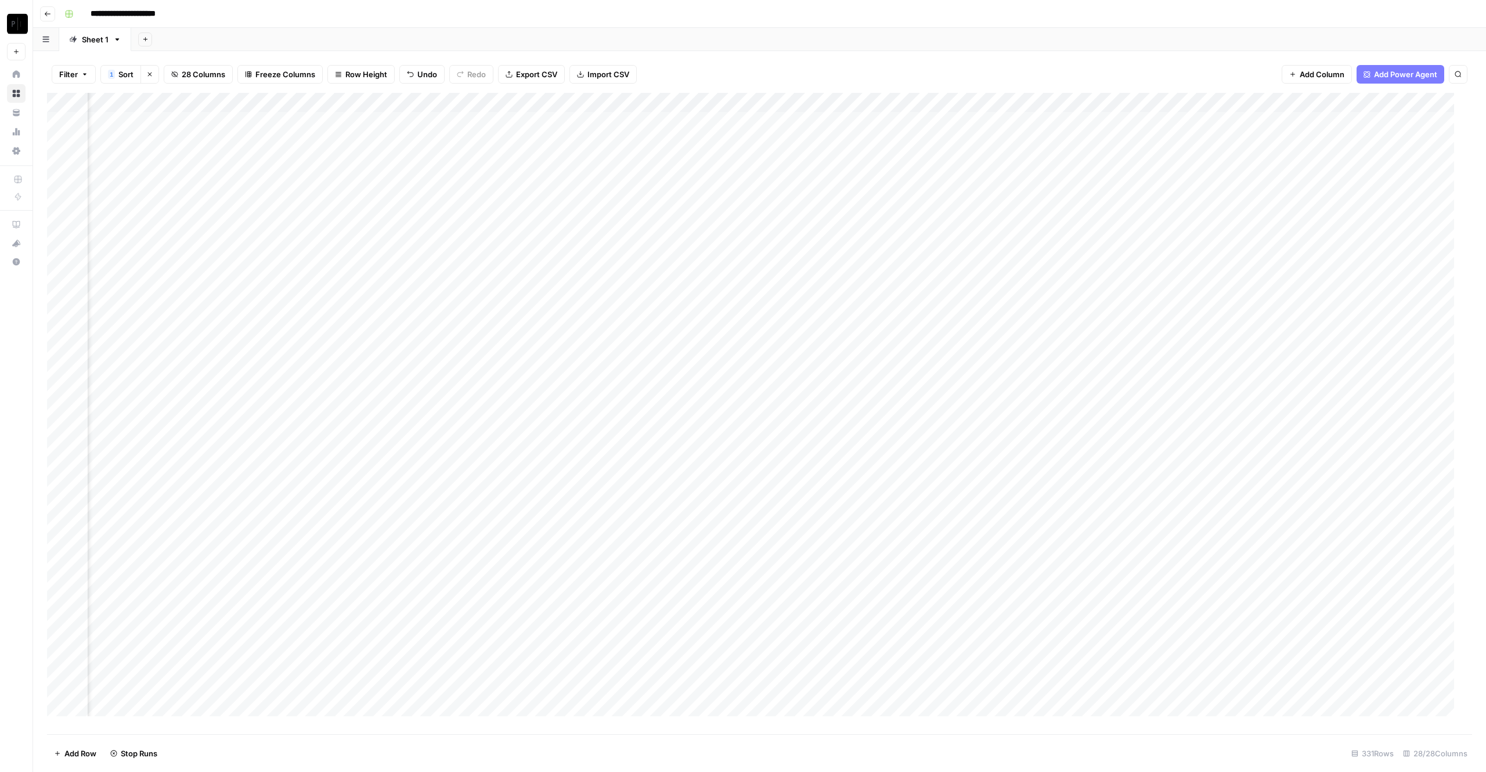
click at [952, 401] on div "Add Column" at bounding box center [759, 413] width 1425 height 641
click at [953, 413] on div "Add Column" at bounding box center [759, 413] width 1425 height 641
click at [955, 434] on div "Add Column" at bounding box center [759, 413] width 1425 height 641
click at [953, 459] on div "Add Column" at bounding box center [759, 413] width 1425 height 641
click at [953, 476] on div "Add Column" at bounding box center [759, 413] width 1425 height 641
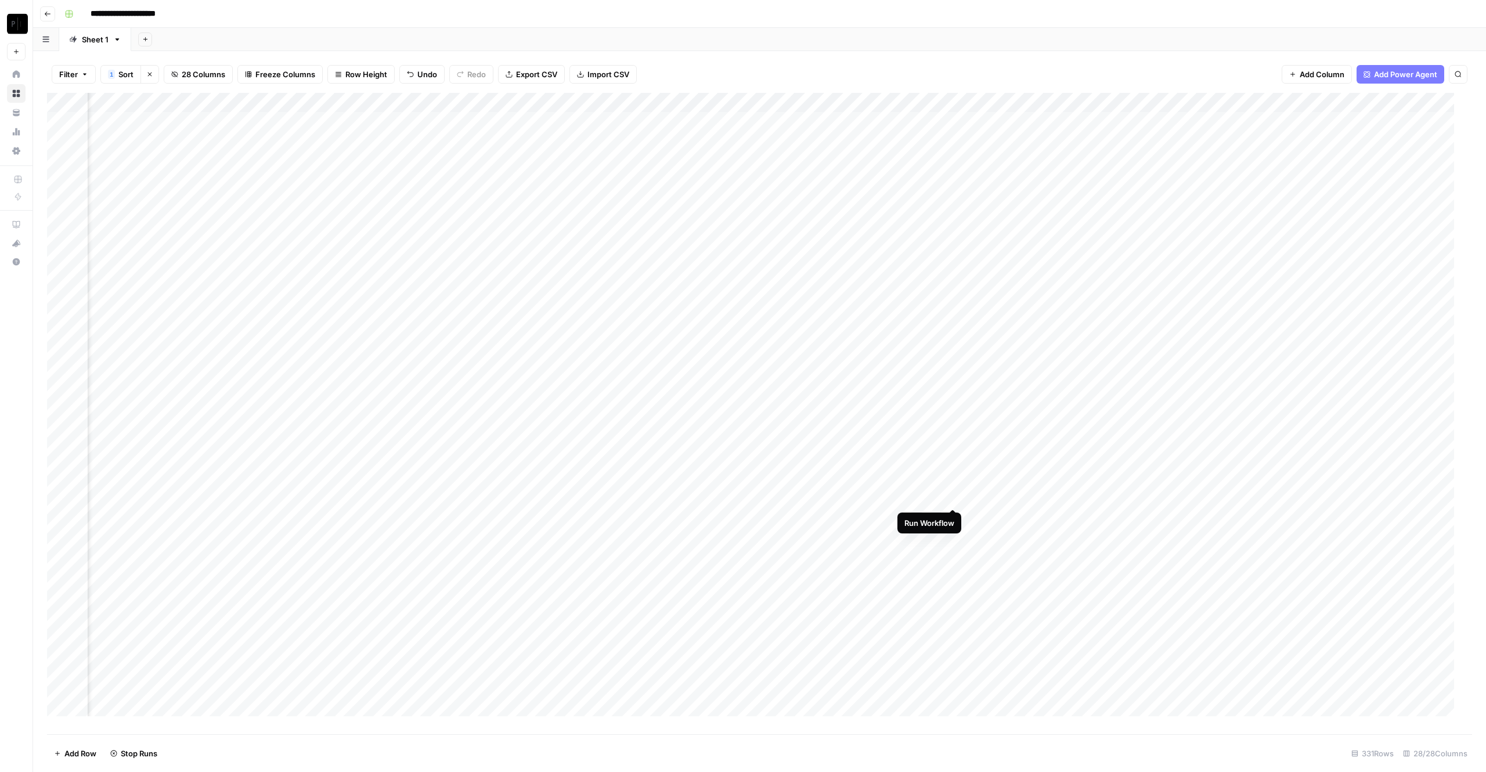
click at [951, 497] on div "Add Column" at bounding box center [759, 413] width 1425 height 641
click at [950, 517] on div "Add Column" at bounding box center [759, 413] width 1425 height 641
click at [951, 533] on div "Add Column" at bounding box center [759, 413] width 1425 height 641
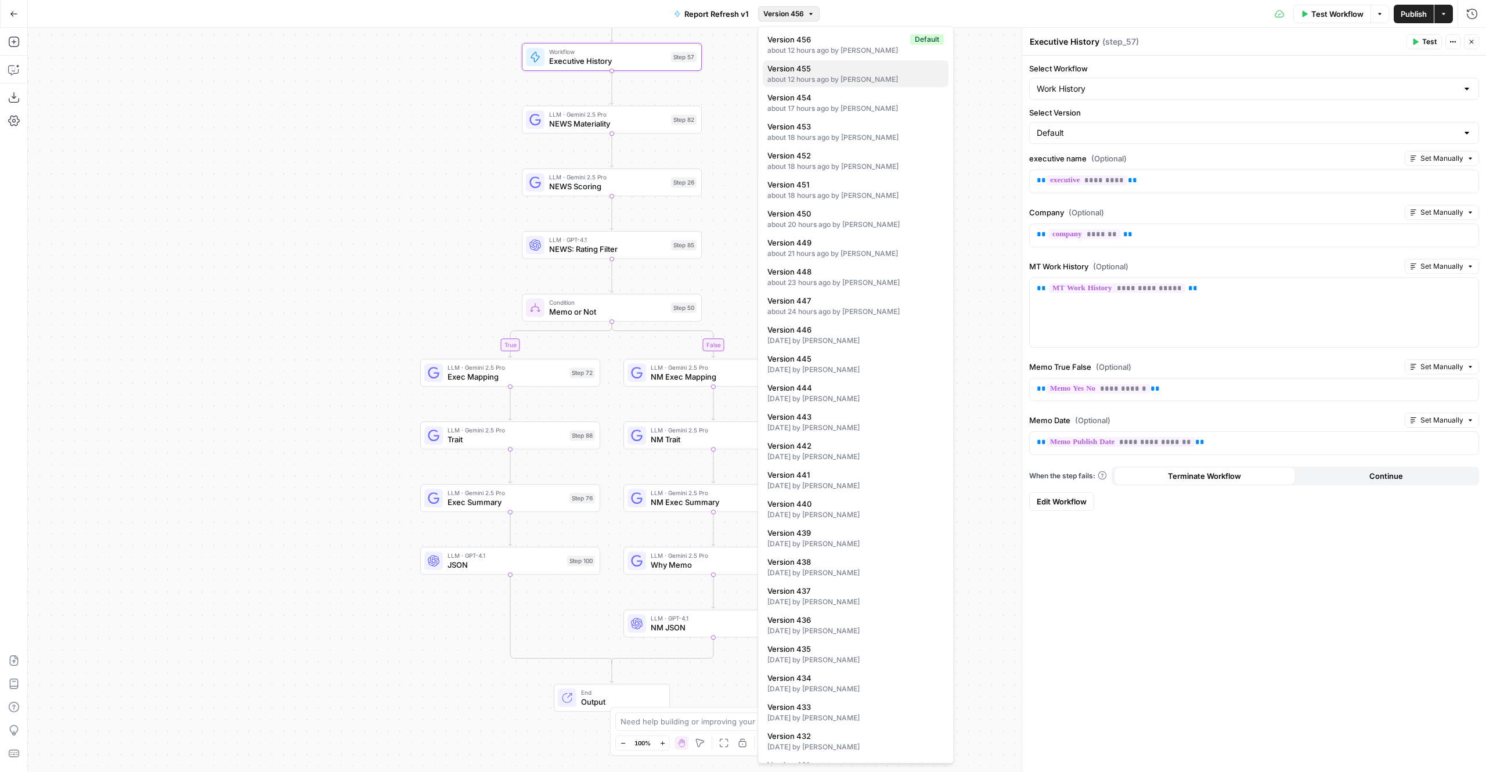
click at [850, 78] on div "about 12 hours ago by Colby Howard" at bounding box center [855, 79] width 176 height 10
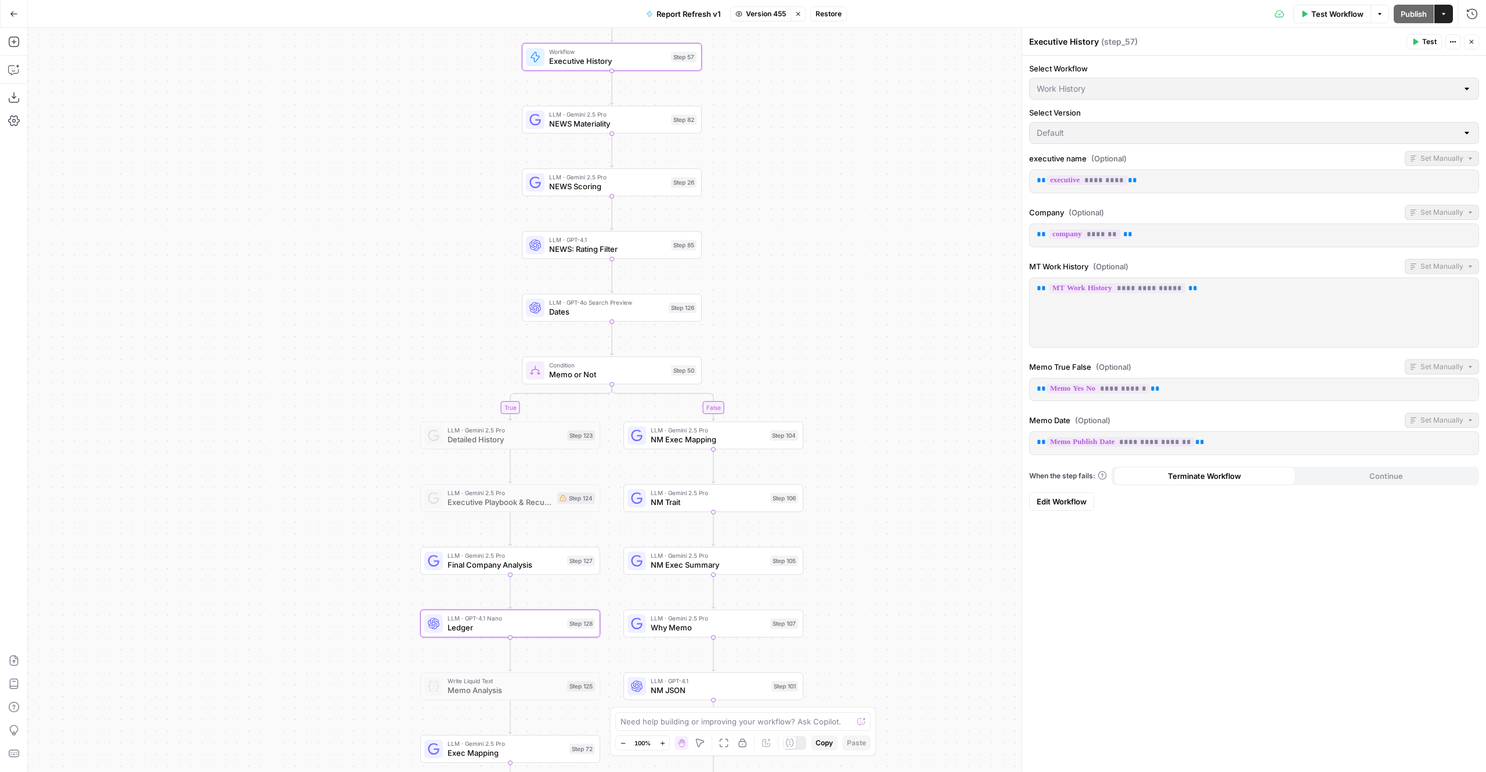
click at [823, 16] on span "Restore" at bounding box center [829, 14] width 26 height 10
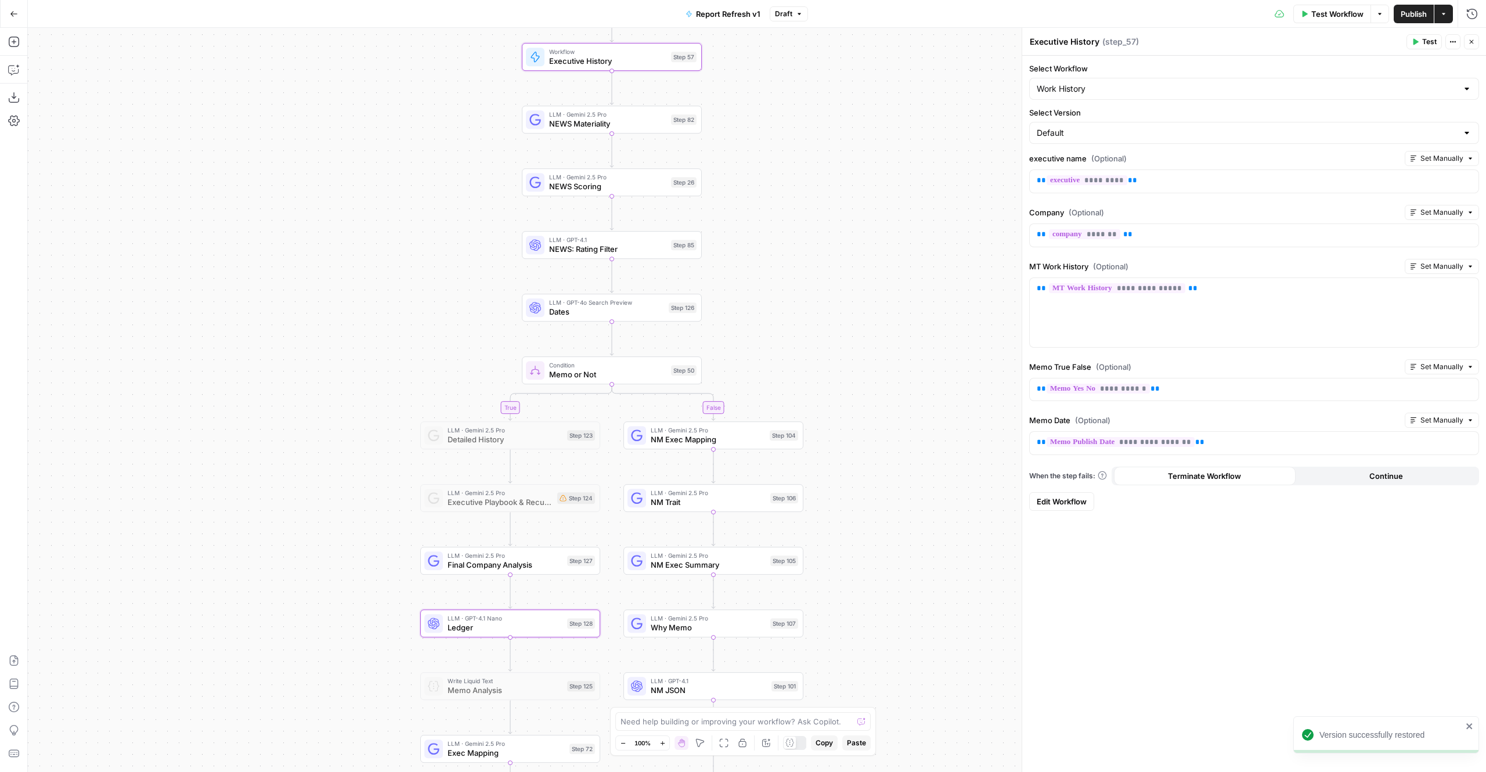
click at [1412, 16] on span "Publish" at bounding box center [1414, 14] width 26 height 12
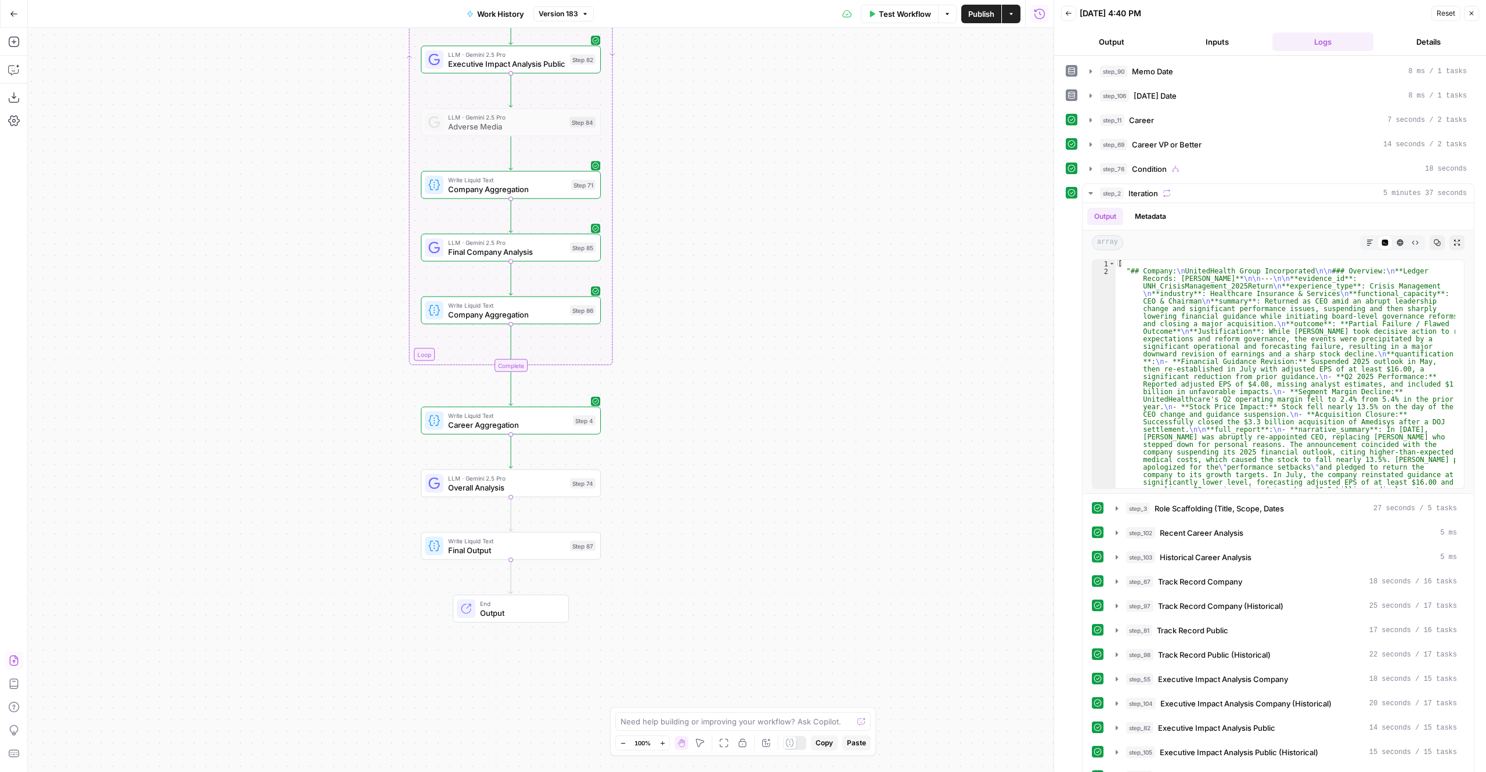
scroll to position [132, 0]
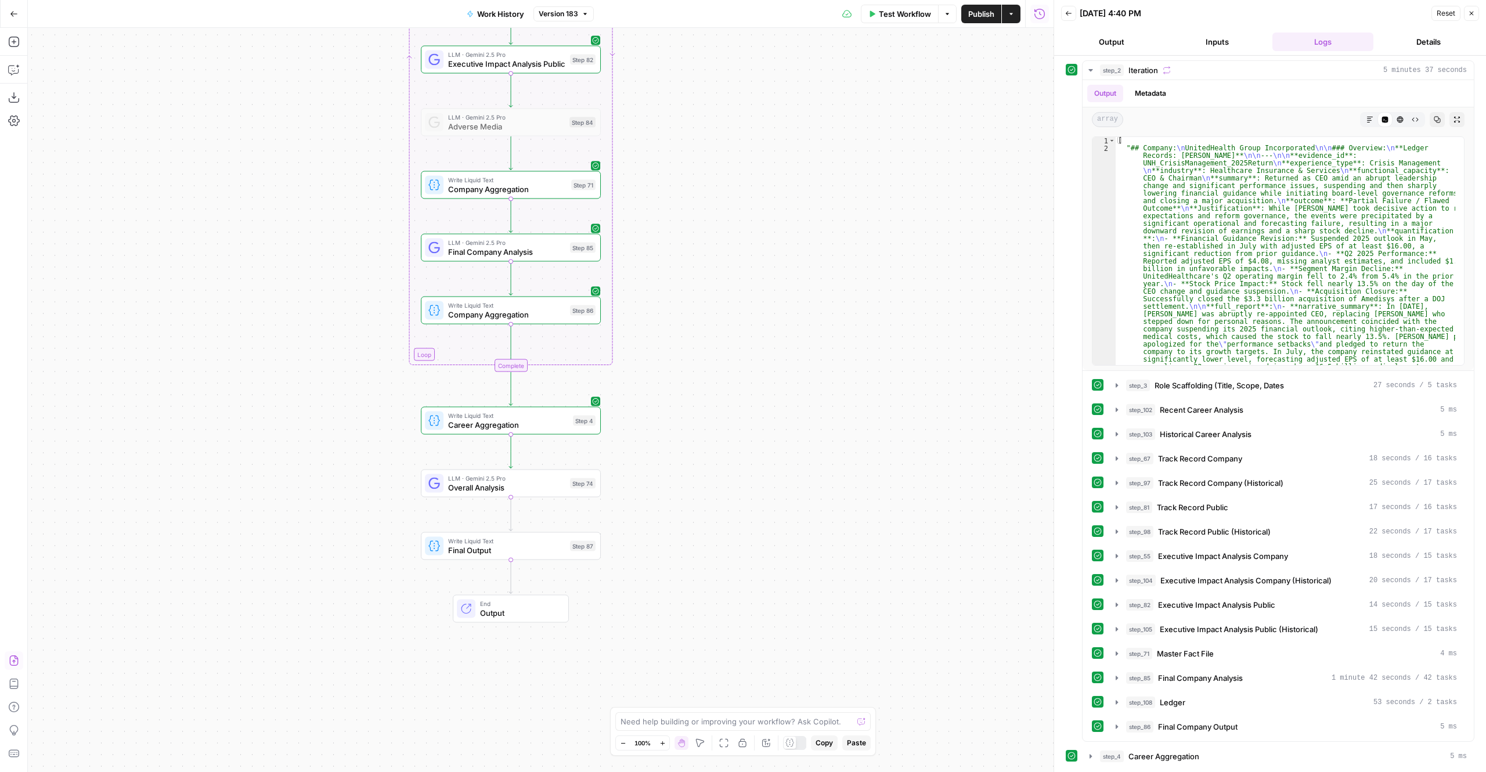
click at [579, 9] on button "Version 183" at bounding box center [563, 13] width 60 height 15
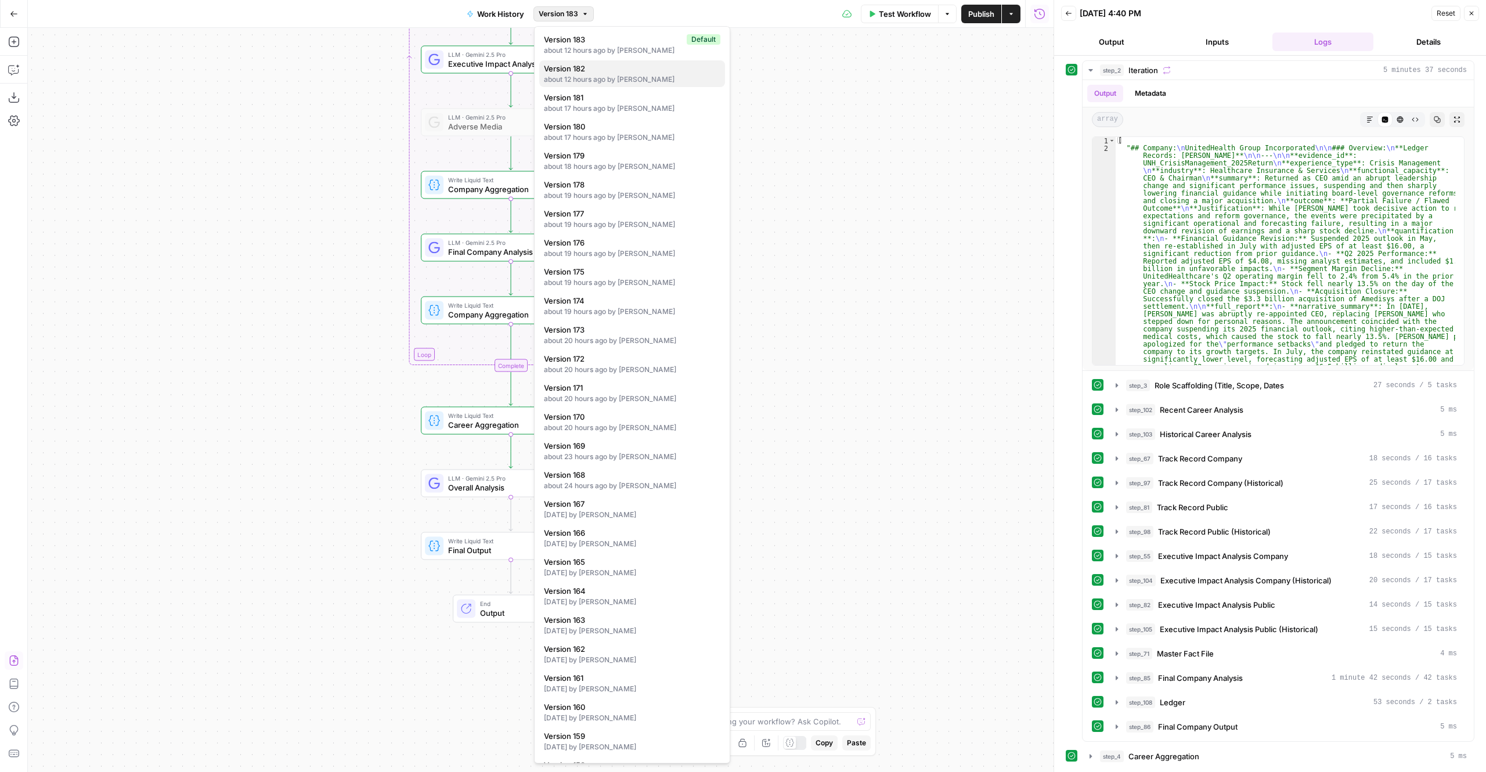
click at [628, 78] on div "about 12 hours ago by Colby Howard" at bounding box center [632, 79] width 176 height 10
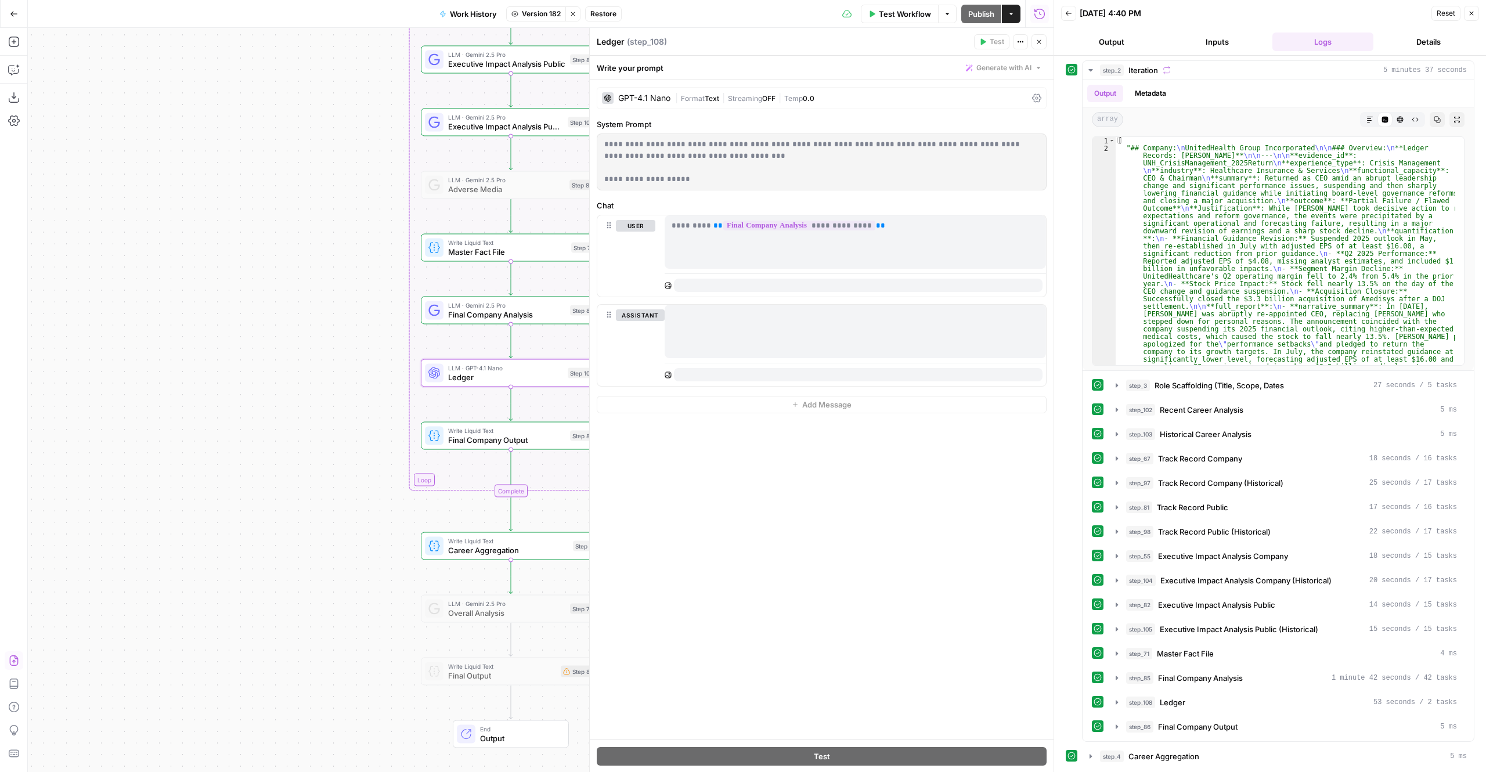
click at [598, 11] on span "Restore" at bounding box center [603, 14] width 26 height 10
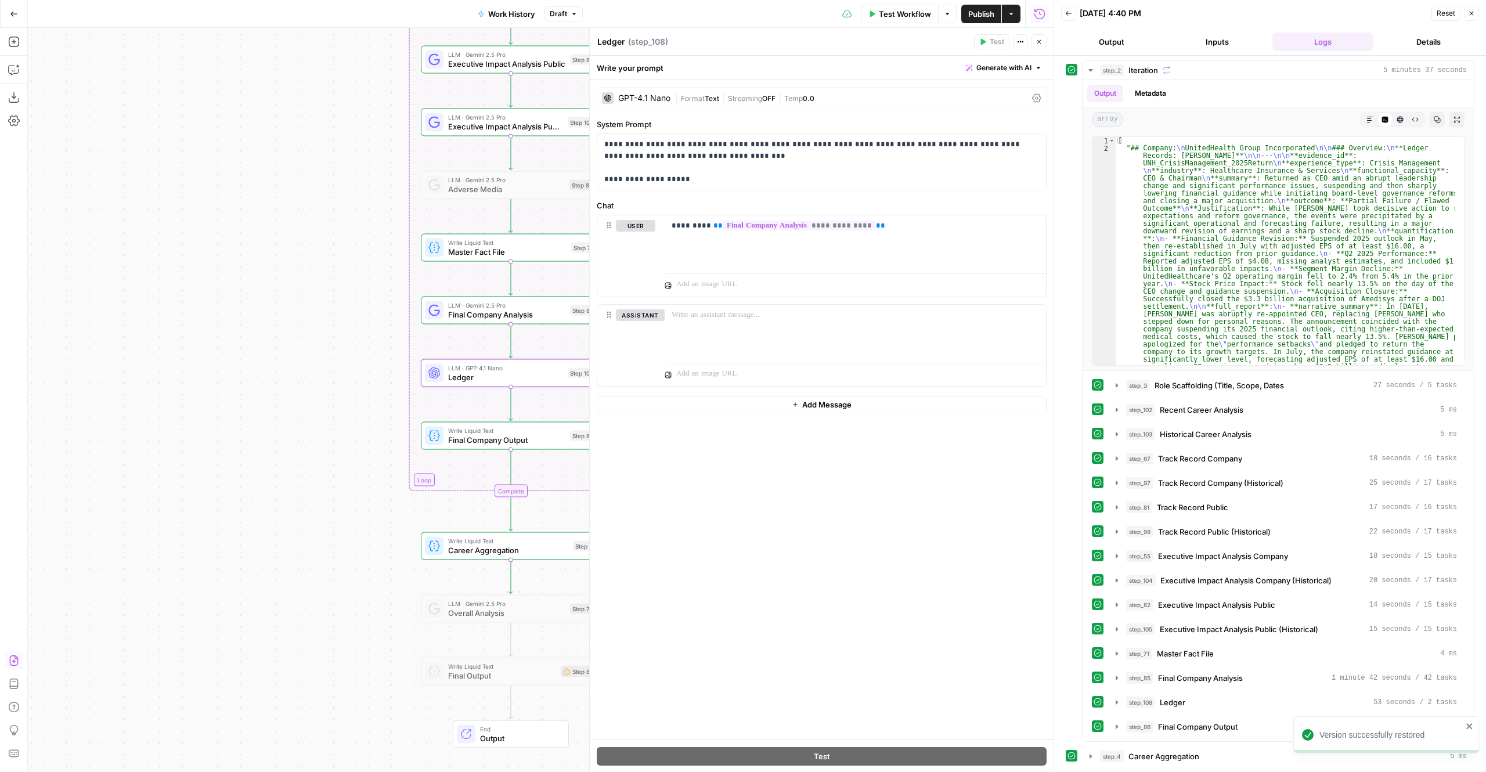
click at [976, 6] on button "Publish" at bounding box center [981, 14] width 40 height 19
click at [990, 11] on span "Publish" at bounding box center [981, 14] width 26 height 12
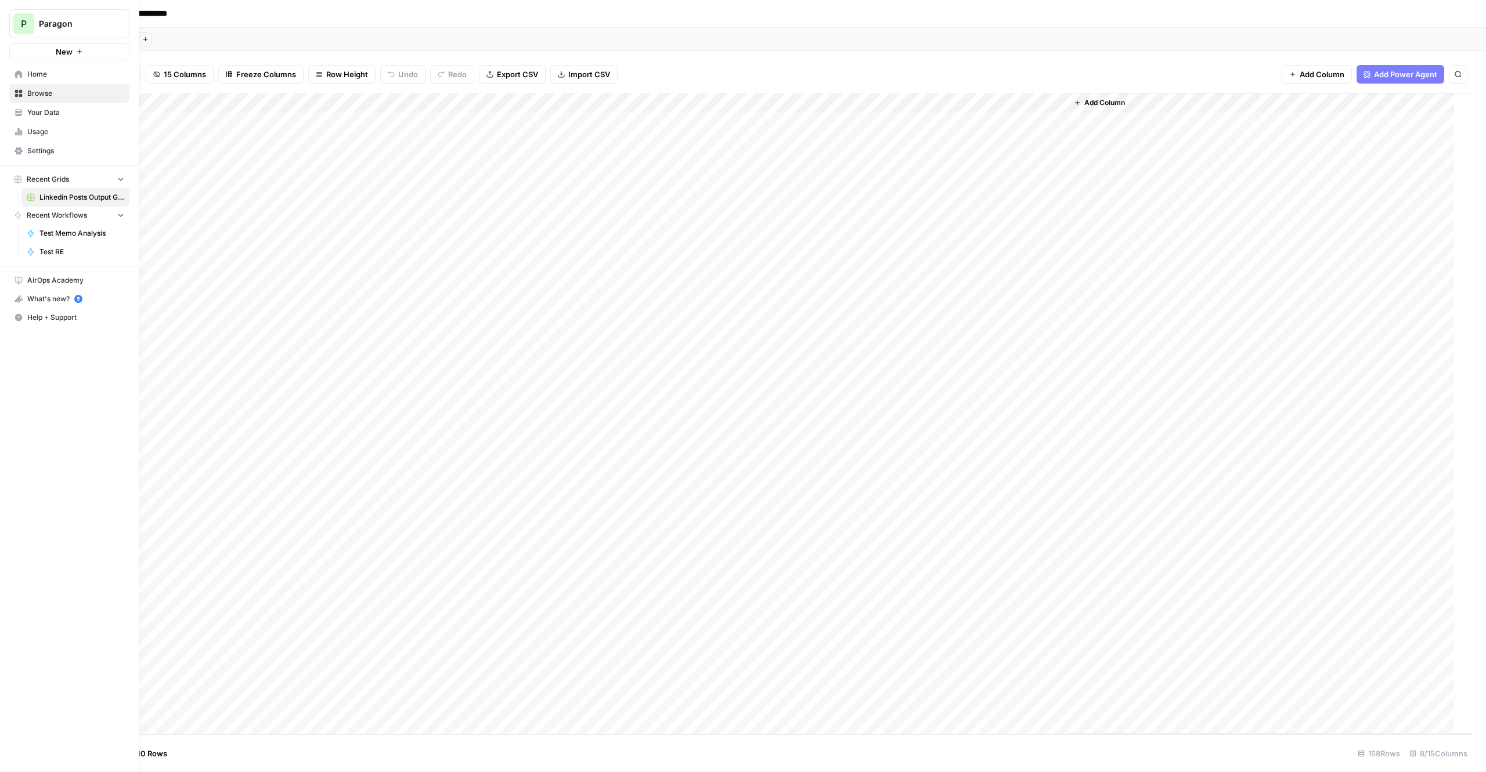
click at [45, 92] on span "Browse" at bounding box center [75, 93] width 97 height 10
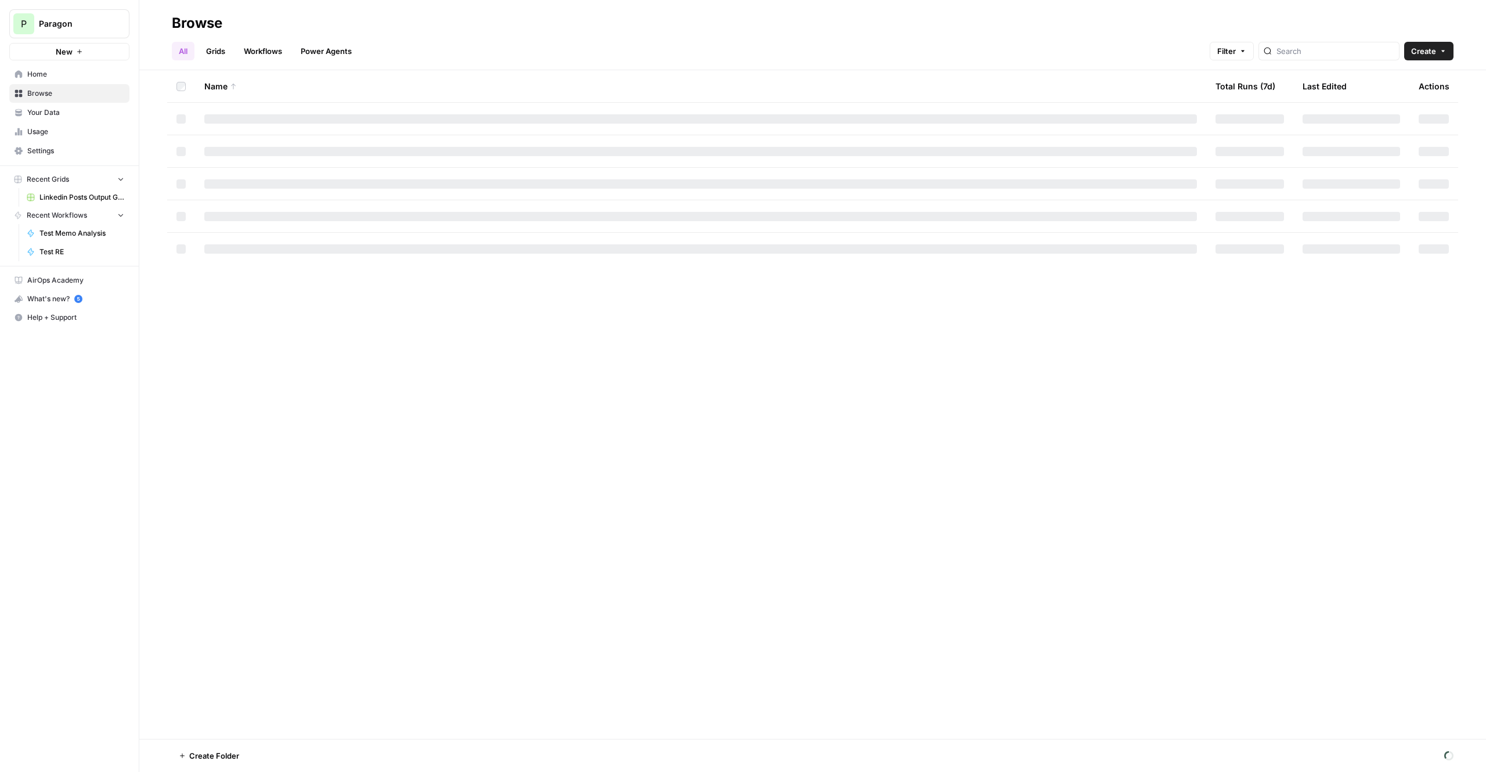
click at [1433, 49] on span "Create" at bounding box center [1423, 51] width 25 height 12
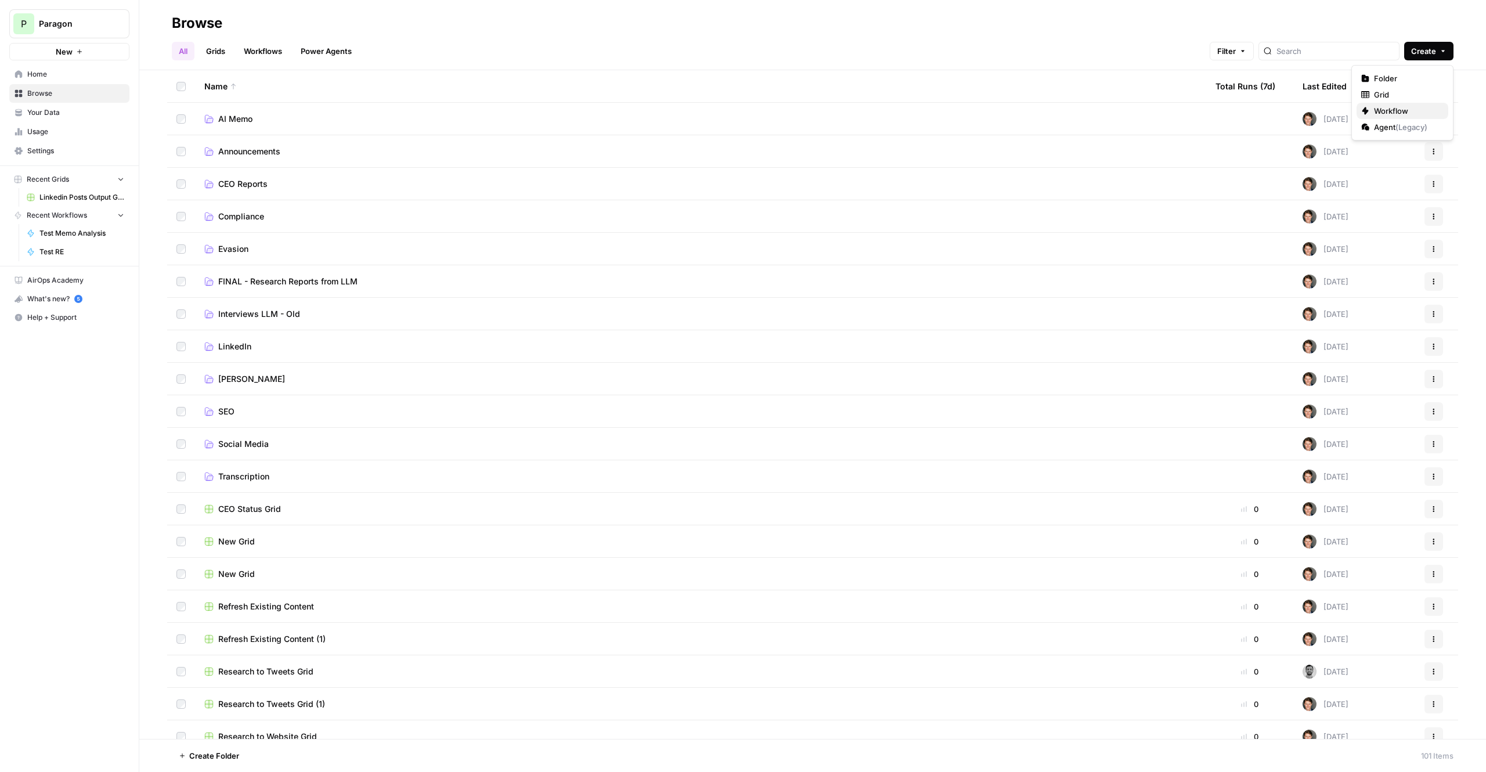
click at [1415, 113] on span "Workflow" at bounding box center [1406, 111] width 65 height 12
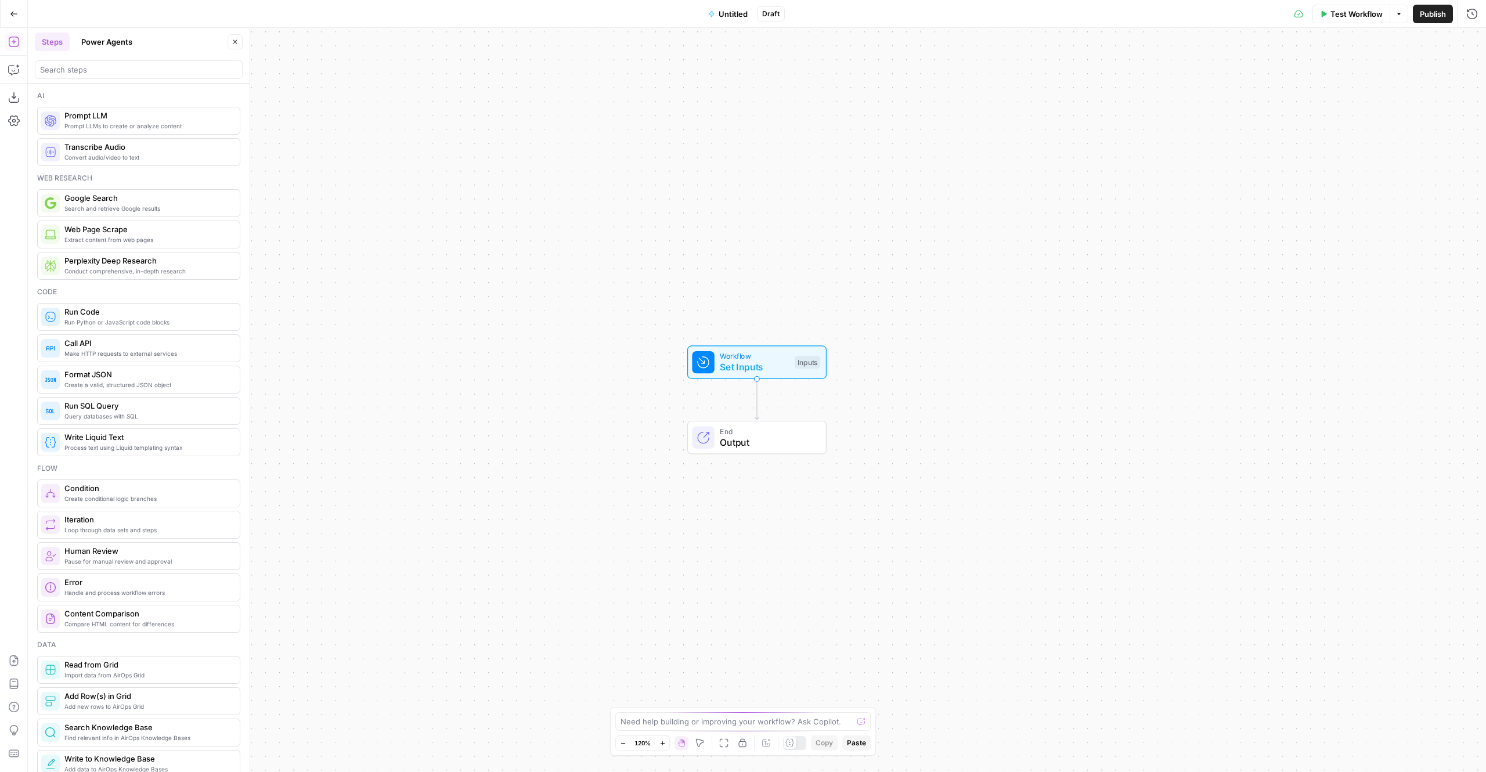
click at [734, 13] on span "Untitled" at bounding box center [733, 14] width 29 height 12
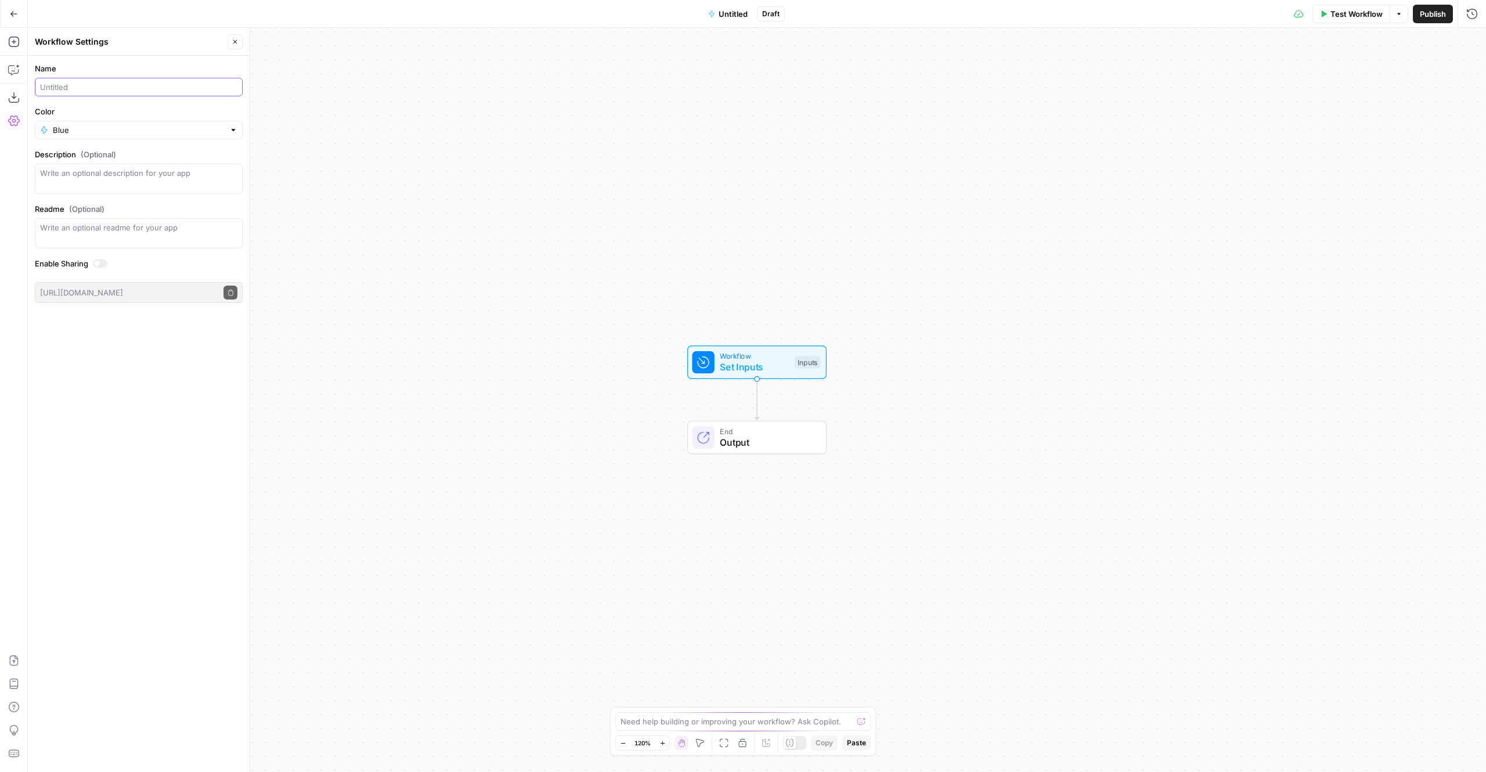
click at [110, 82] on input "Name" at bounding box center [138, 87] width 197 height 12
type input "Report Refre"
click at [3, 6] on button "Go Back" at bounding box center [13, 13] width 21 height 21
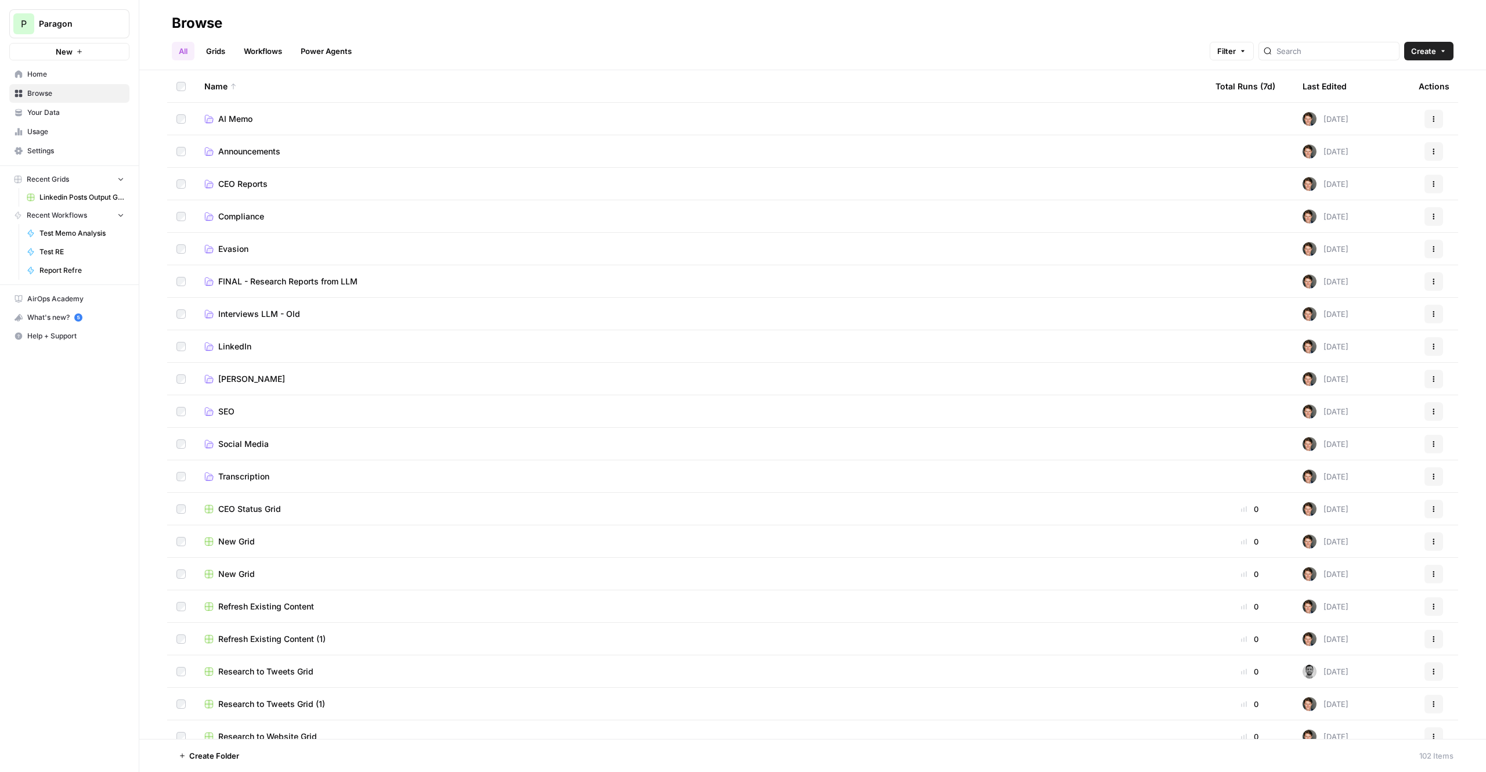
click at [73, 18] on span "Paragon" at bounding box center [74, 24] width 70 height 12
click at [112, 162] on span "Paragon Intel - Bill / Ty / [PERSON_NAME] R&D" at bounding box center [111, 162] width 153 height 12
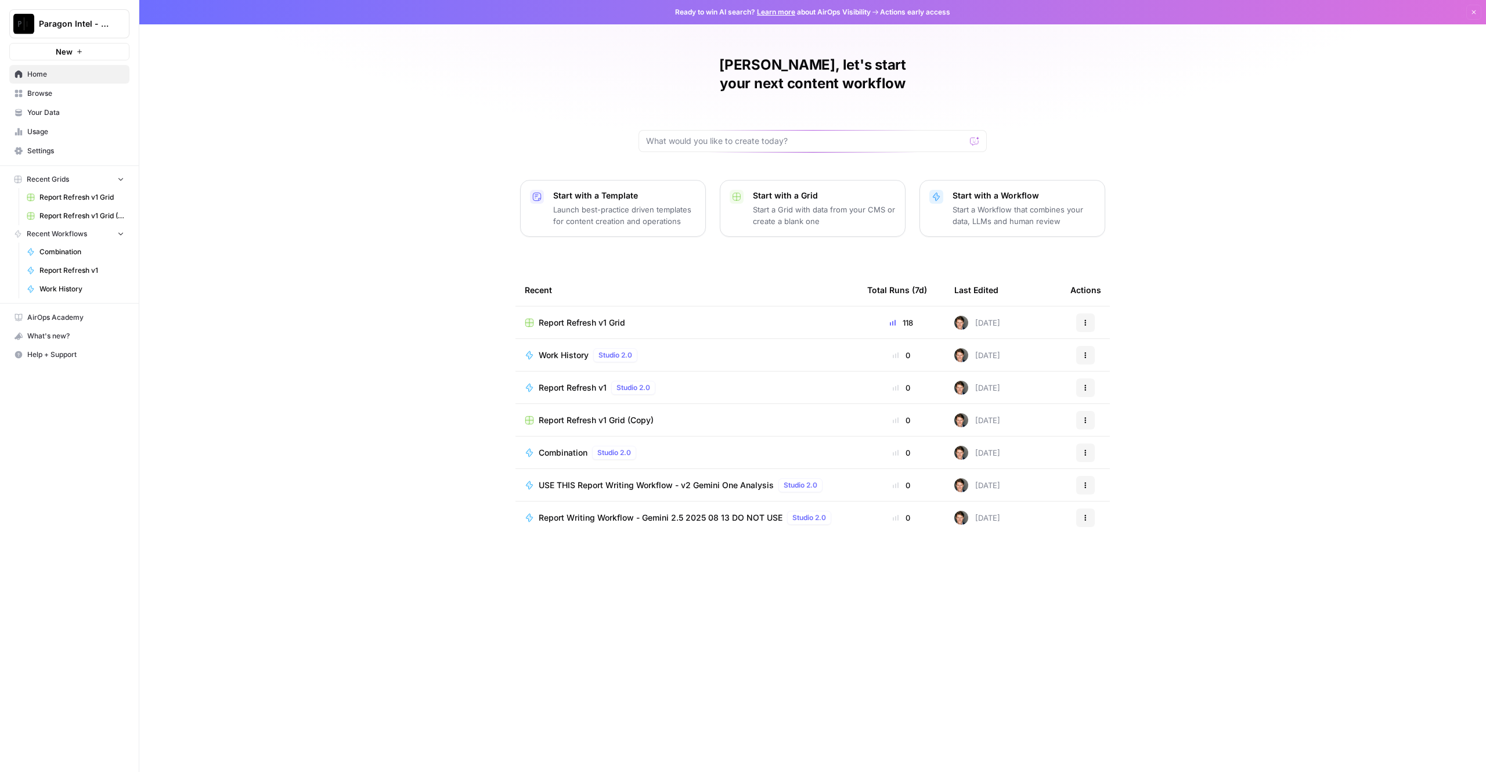
click at [84, 92] on span "Browse" at bounding box center [75, 93] width 97 height 10
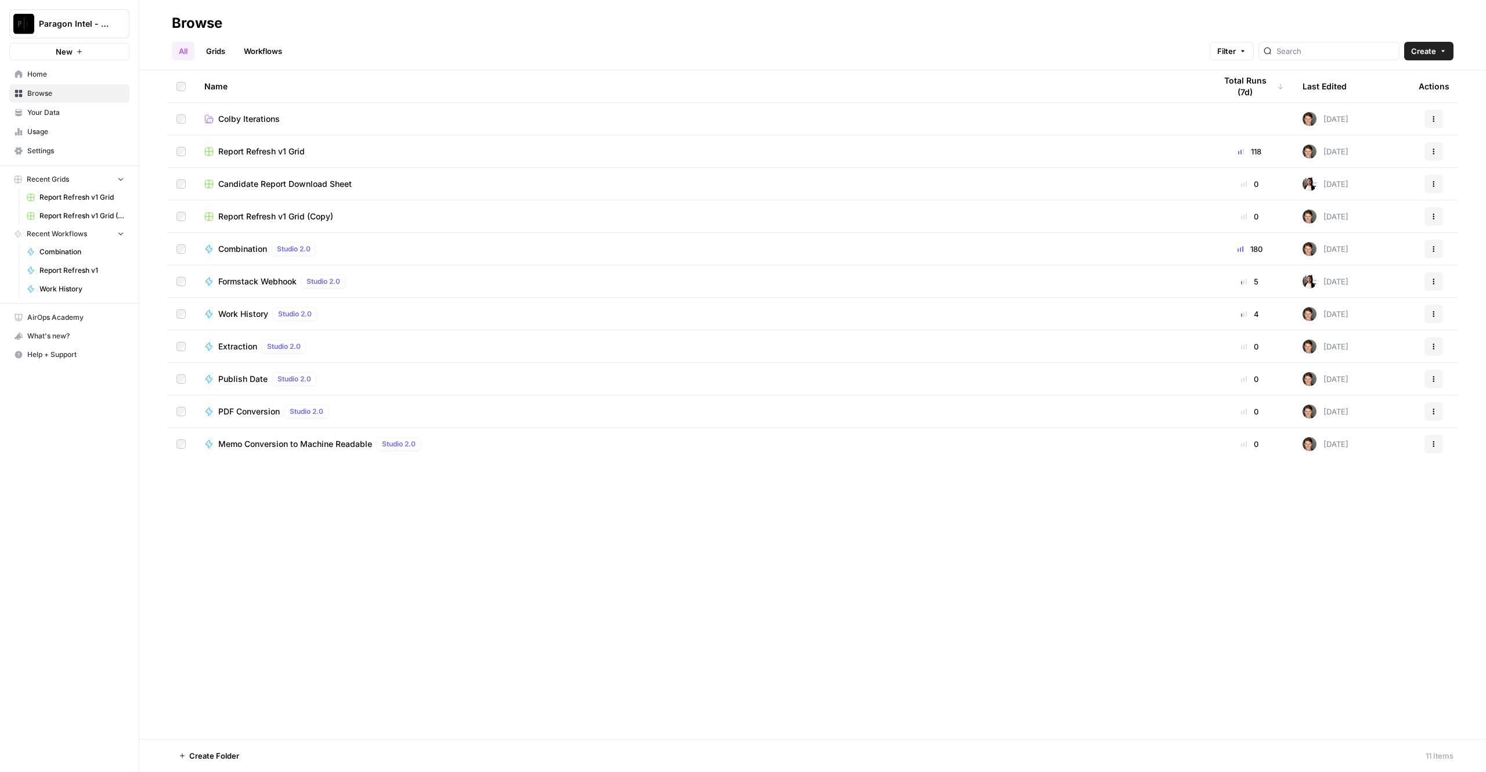
click at [1429, 56] on span "Create" at bounding box center [1423, 51] width 25 height 12
click at [1412, 109] on span "Workflow" at bounding box center [1406, 111] width 65 height 12
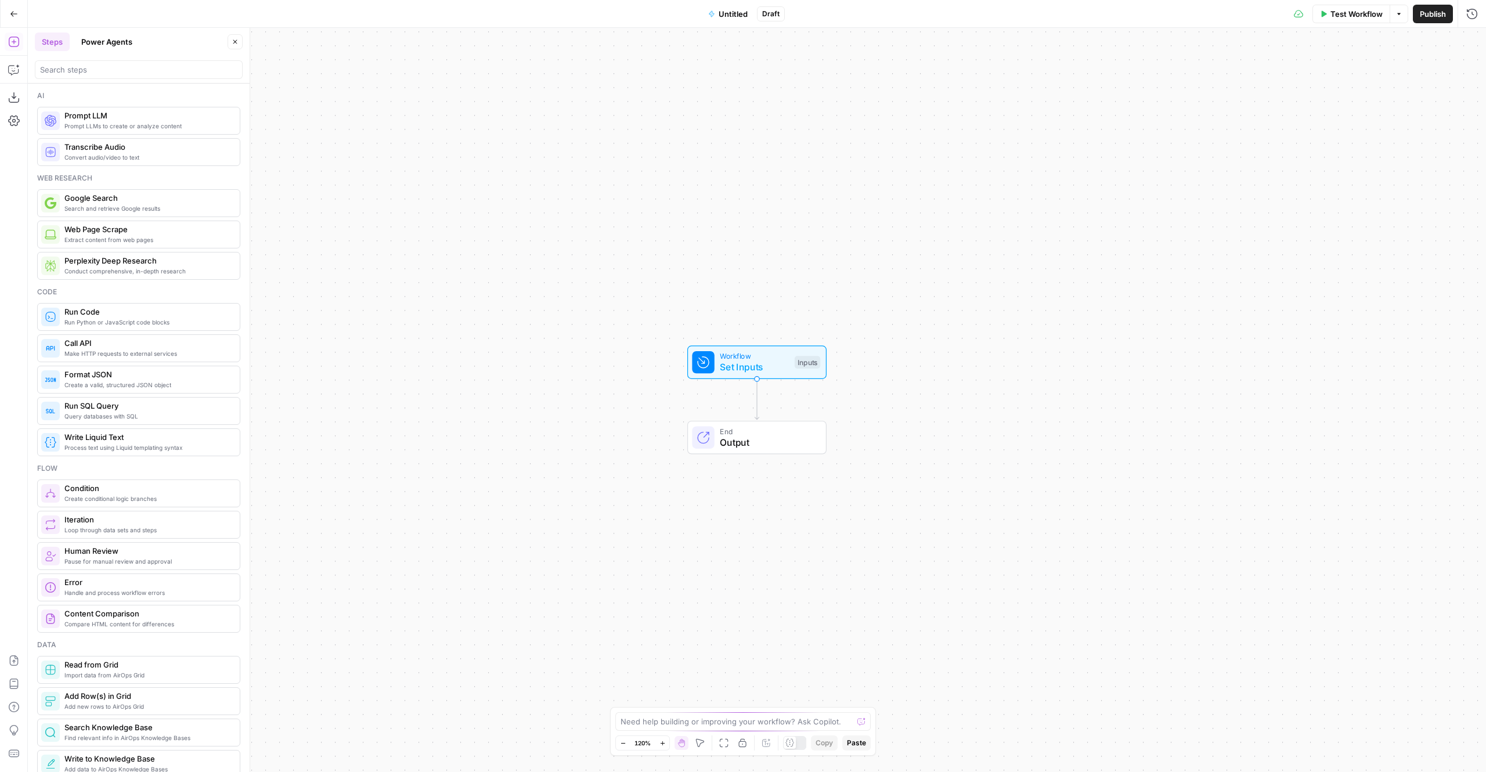
click at [729, 20] on button "Untitled" at bounding box center [727, 14] width 53 height 19
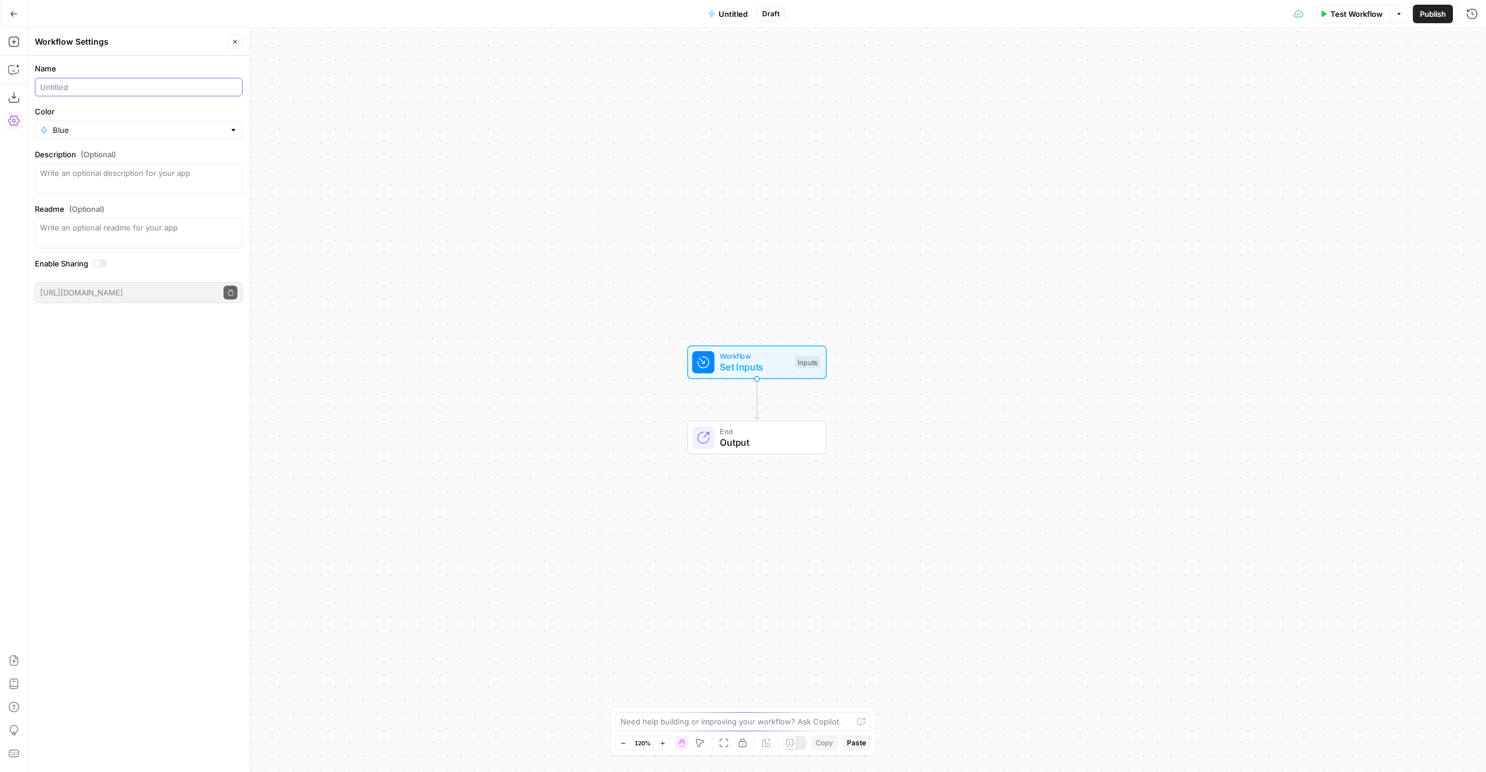
click at [96, 86] on input "Name" at bounding box center [138, 87] width 197 height 12
type input "Report Refresh Testing"
click at [314, 101] on div "Workflow Set Inputs Inputs End Output" at bounding box center [757, 400] width 1458 height 744
click at [756, 396] on icon "Edge from start to end" at bounding box center [757, 400] width 4 height 40
click at [769, 435] on span "Total Brand Research" at bounding box center [749, 442] width 135 height 14
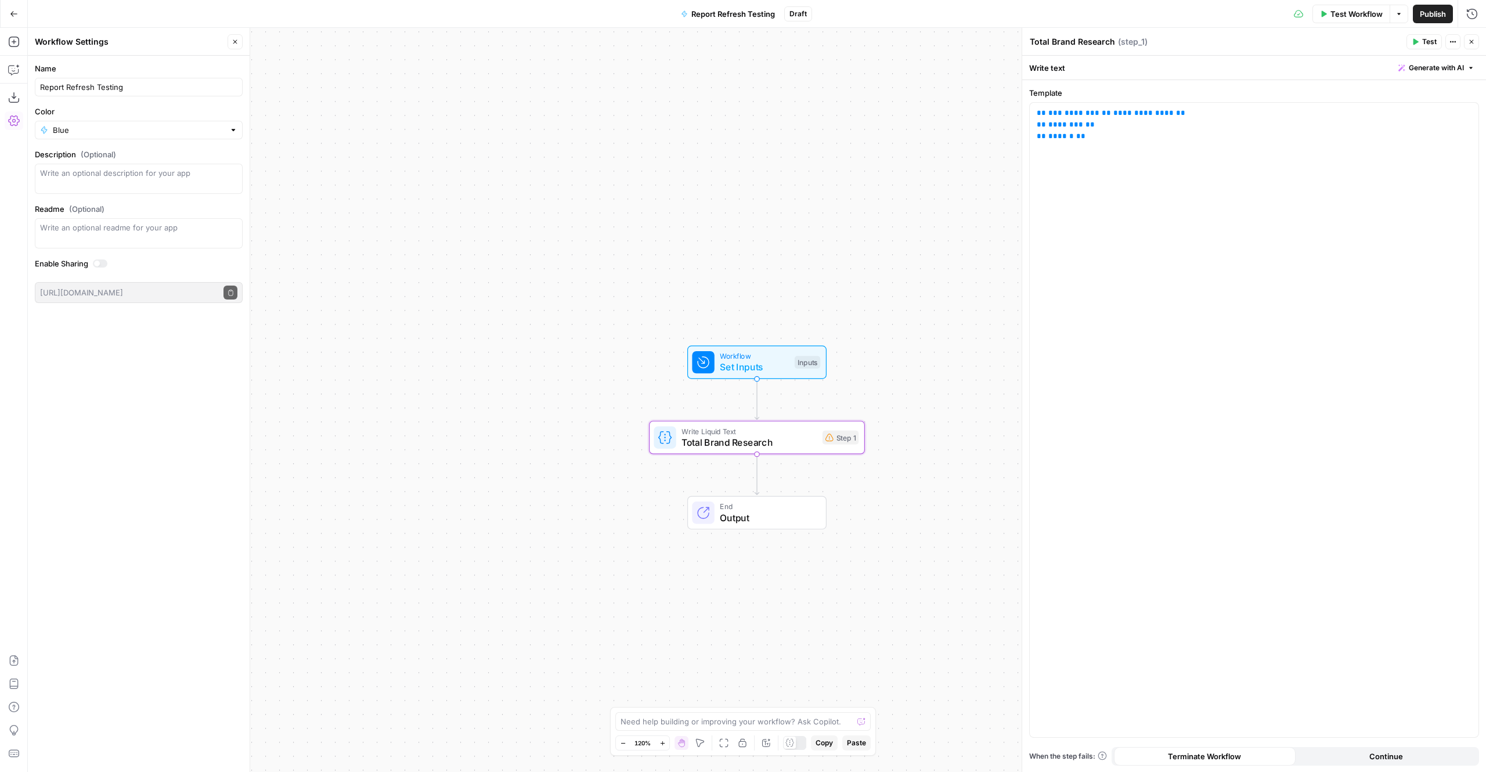
click at [1474, 39] on icon "button" at bounding box center [1471, 41] width 7 height 7
click at [240, 35] on button "Close" at bounding box center [235, 41] width 15 height 15
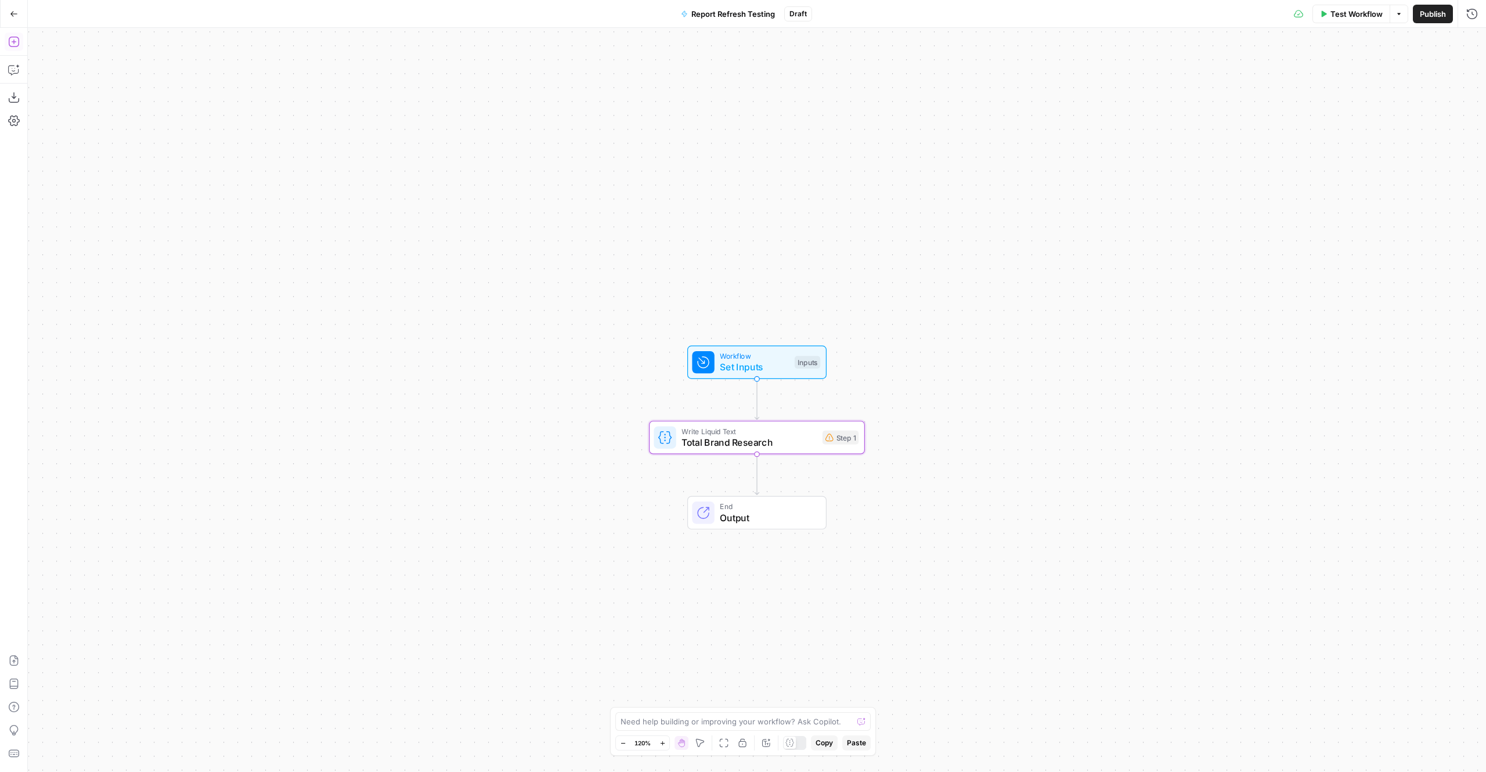
click at [12, 42] on icon "button" at bounding box center [13, 42] width 10 height 10
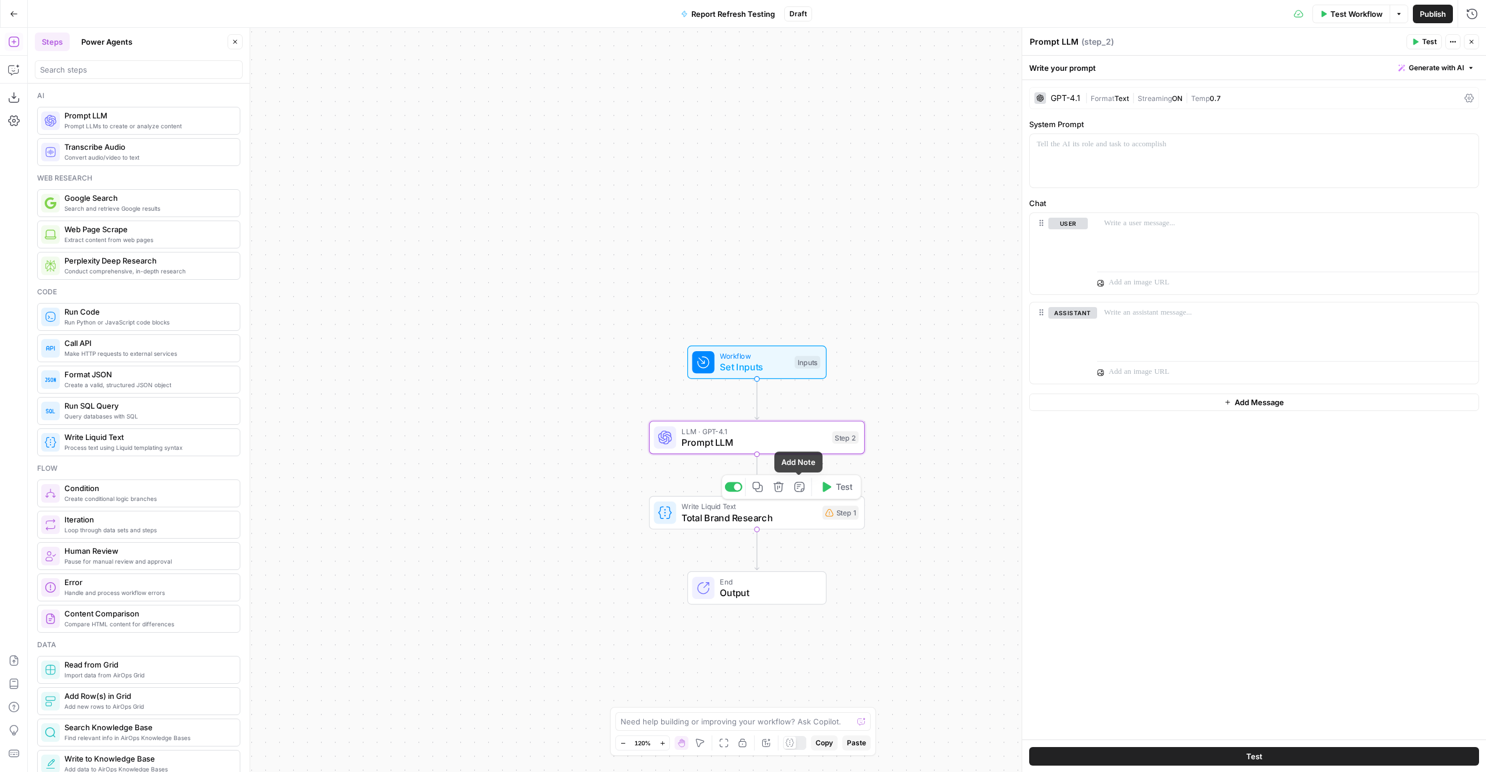
click at [781, 489] on icon "button" at bounding box center [778, 486] width 11 height 11
click at [719, 143] on span "Delete Step" at bounding box center [711, 148] width 45 height 12
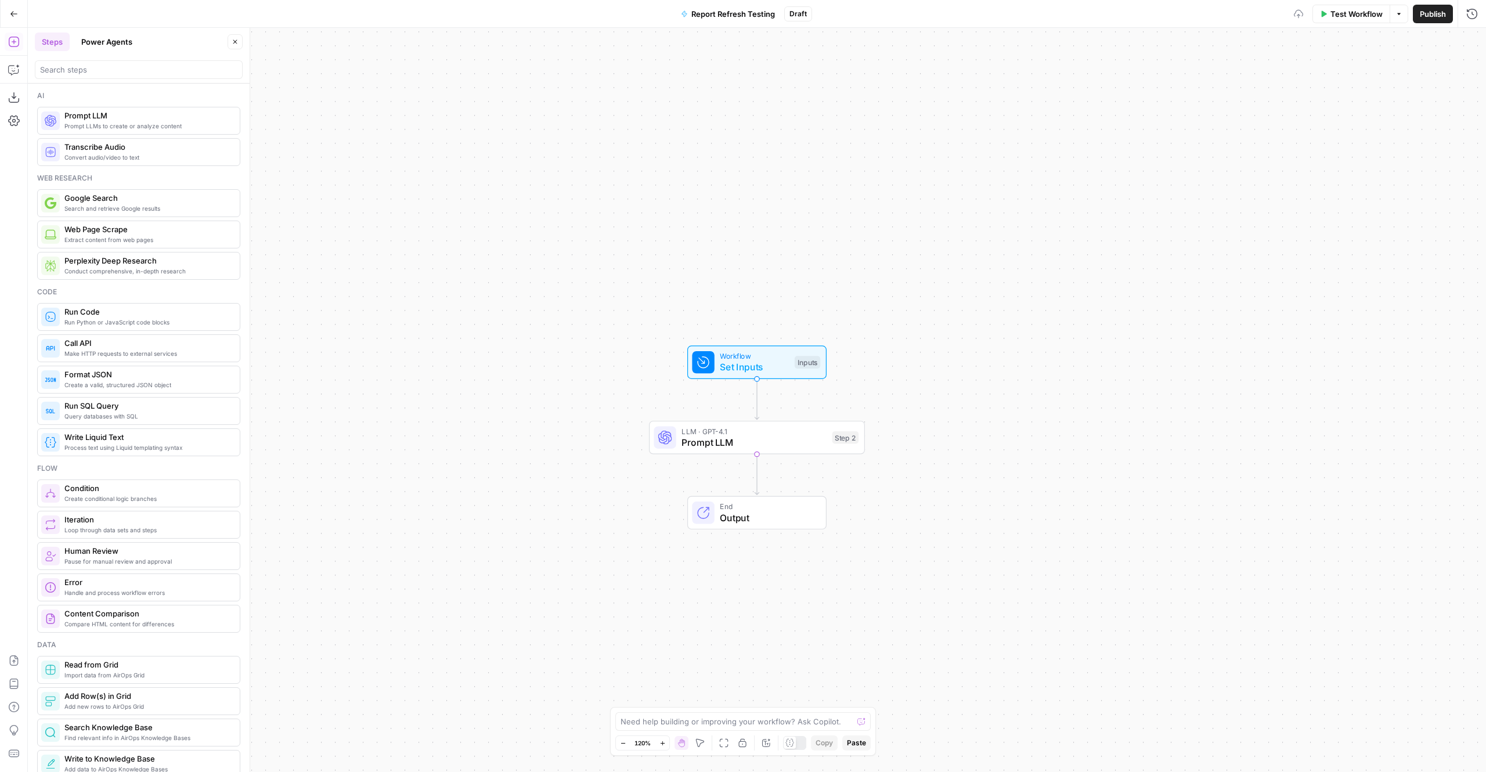
click at [809, 445] on span "Prompt LLM" at bounding box center [754, 442] width 145 height 14
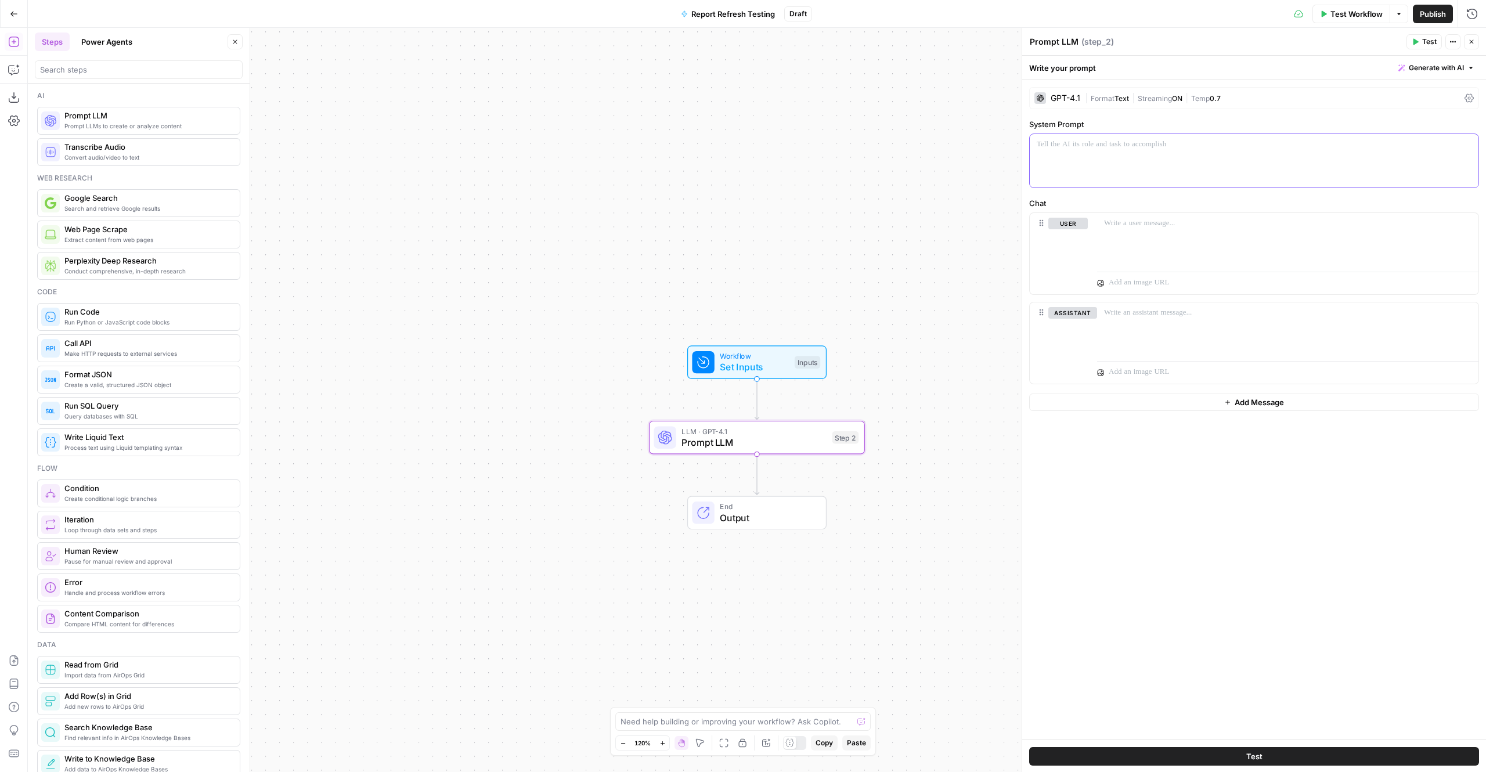
click at [1176, 144] on p at bounding box center [1254, 145] width 435 height 12
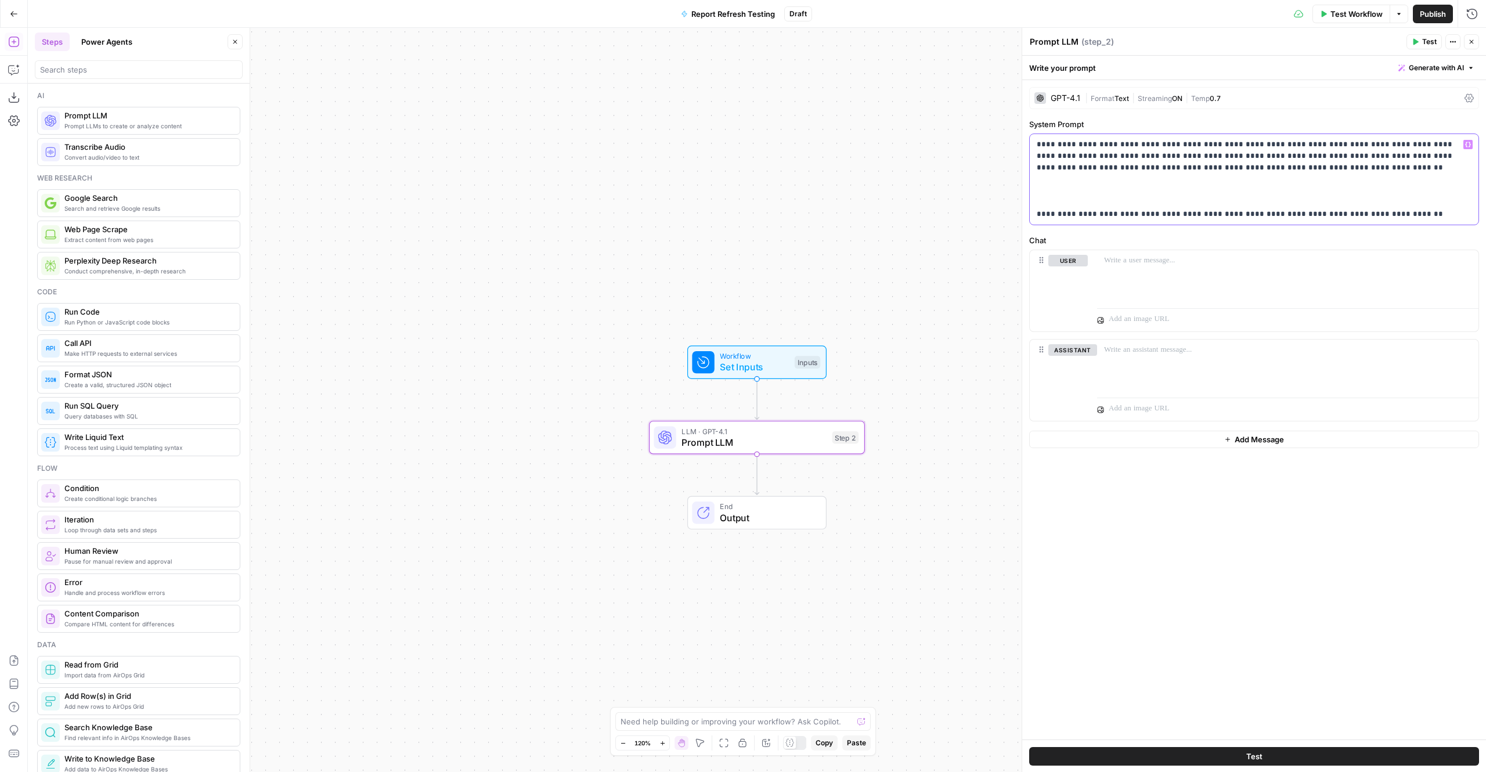
click at [1263, 168] on p "**********" at bounding box center [1254, 179] width 434 height 81
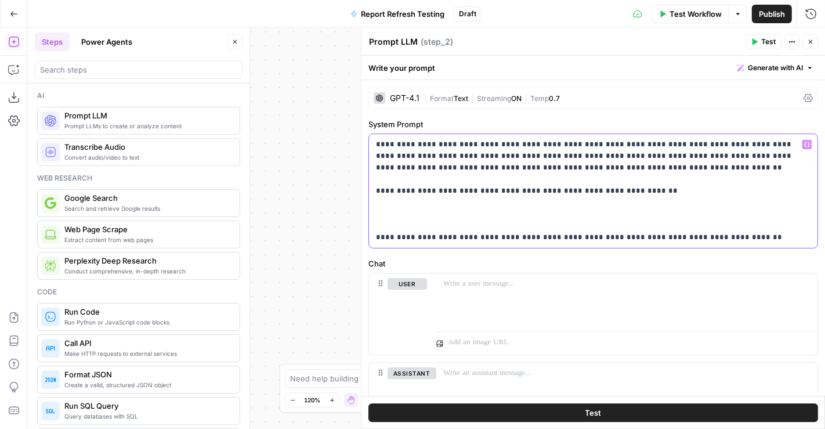
drag, startPoint x: 1202, startPoint y: 21, endPoint x: 463, endPoint y: 200, distance: 760.3
click at [463, 200] on p "**********" at bounding box center [589, 191] width 426 height 104
drag, startPoint x: 486, startPoint y: 145, endPoint x: 367, endPoint y: 143, distance: 119.0
click at [367, 143] on div "**********" at bounding box center [593, 228] width 464 height 401
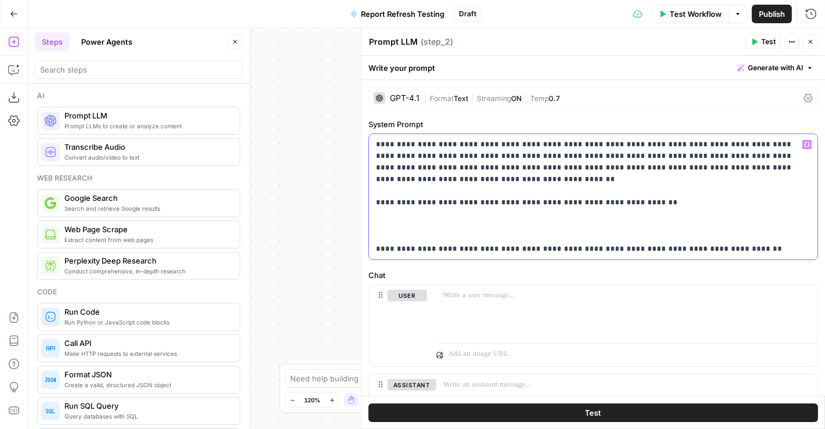
click at [454, 146] on p "**********" at bounding box center [589, 197] width 426 height 116
click at [519, 147] on p "**********" at bounding box center [589, 197] width 426 height 116
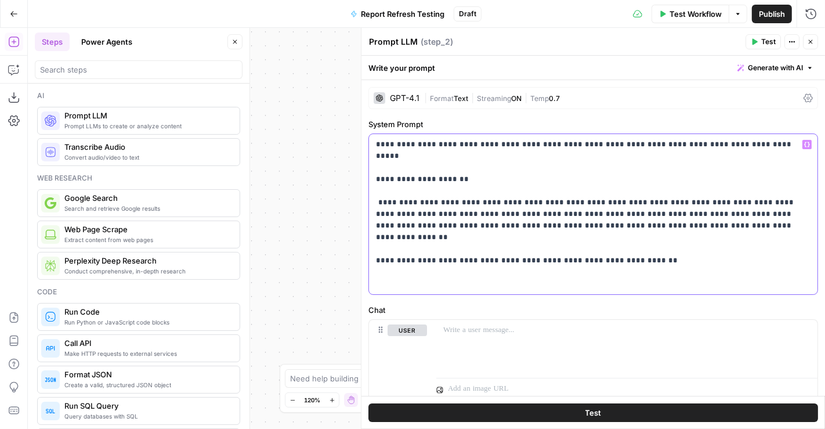
click at [391, 168] on p "**********" at bounding box center [589, 214] width 426 height 151
click at [451, 178] on p "**********" at bounding box center [589, 214] width 426 height 151
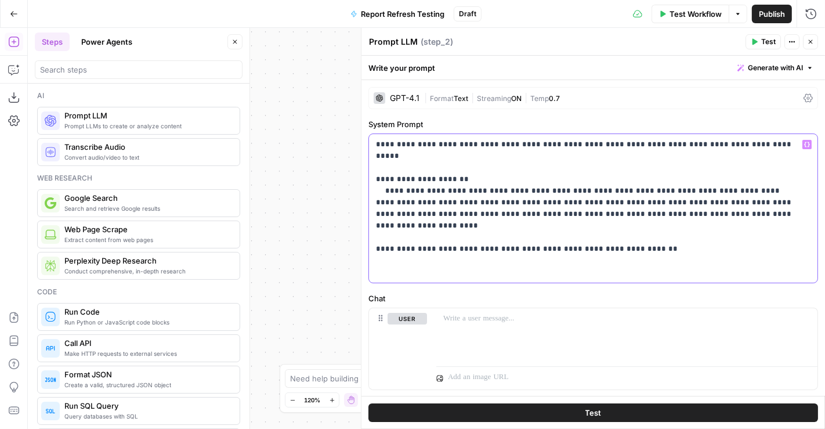
drag, startPoint x: 452, startPoint y: 180, endPoint x: 390, endPoint y: 179, distance: 62.1
click at [390, 179] on p "**********" at bounding box center [589, 208] width 426 height 139
